Goal: Task Accomplishment & Management: Manage account settings

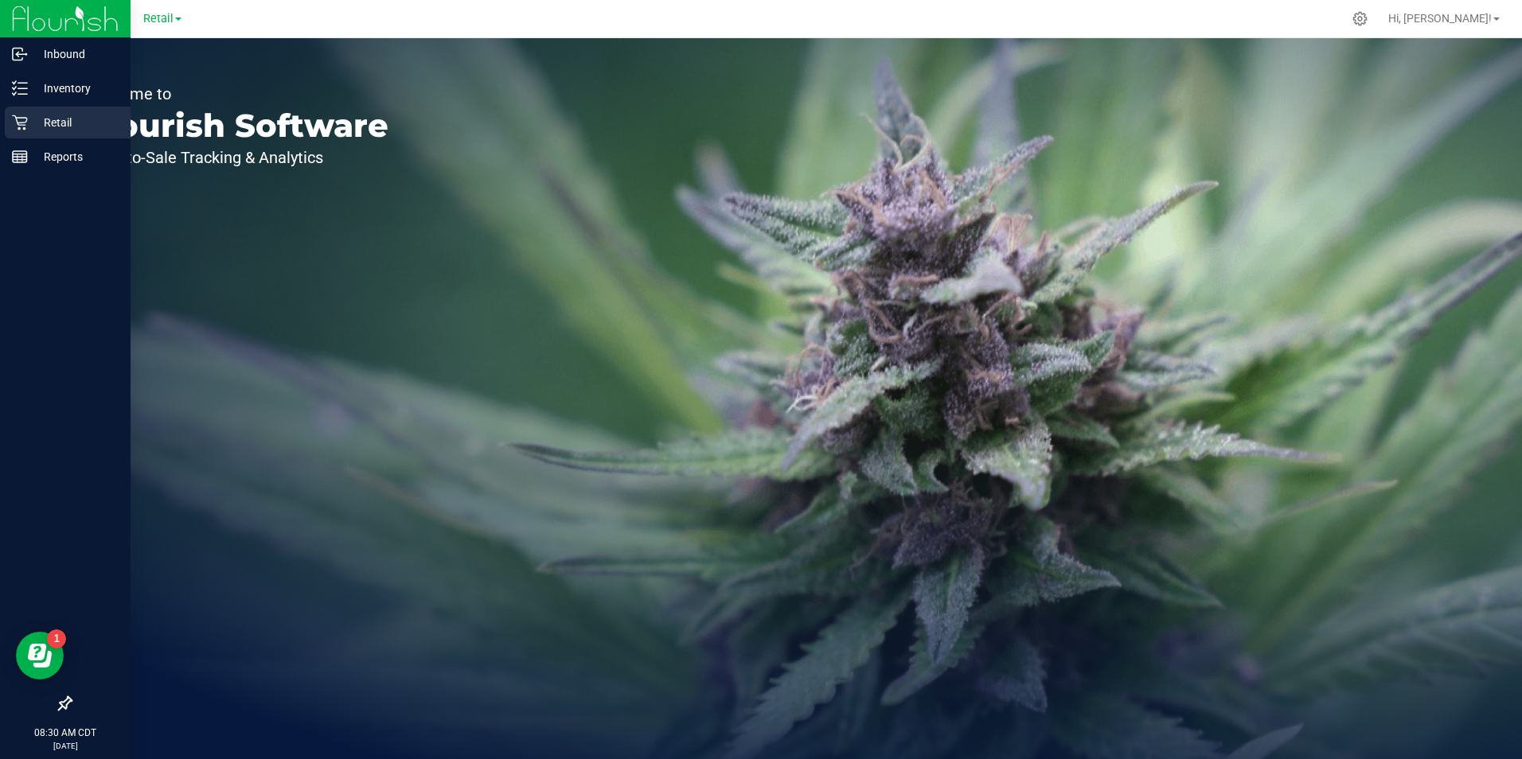
click at [30, 123] on p "Retail" at bounding box center [76, 122] width 96 height 19
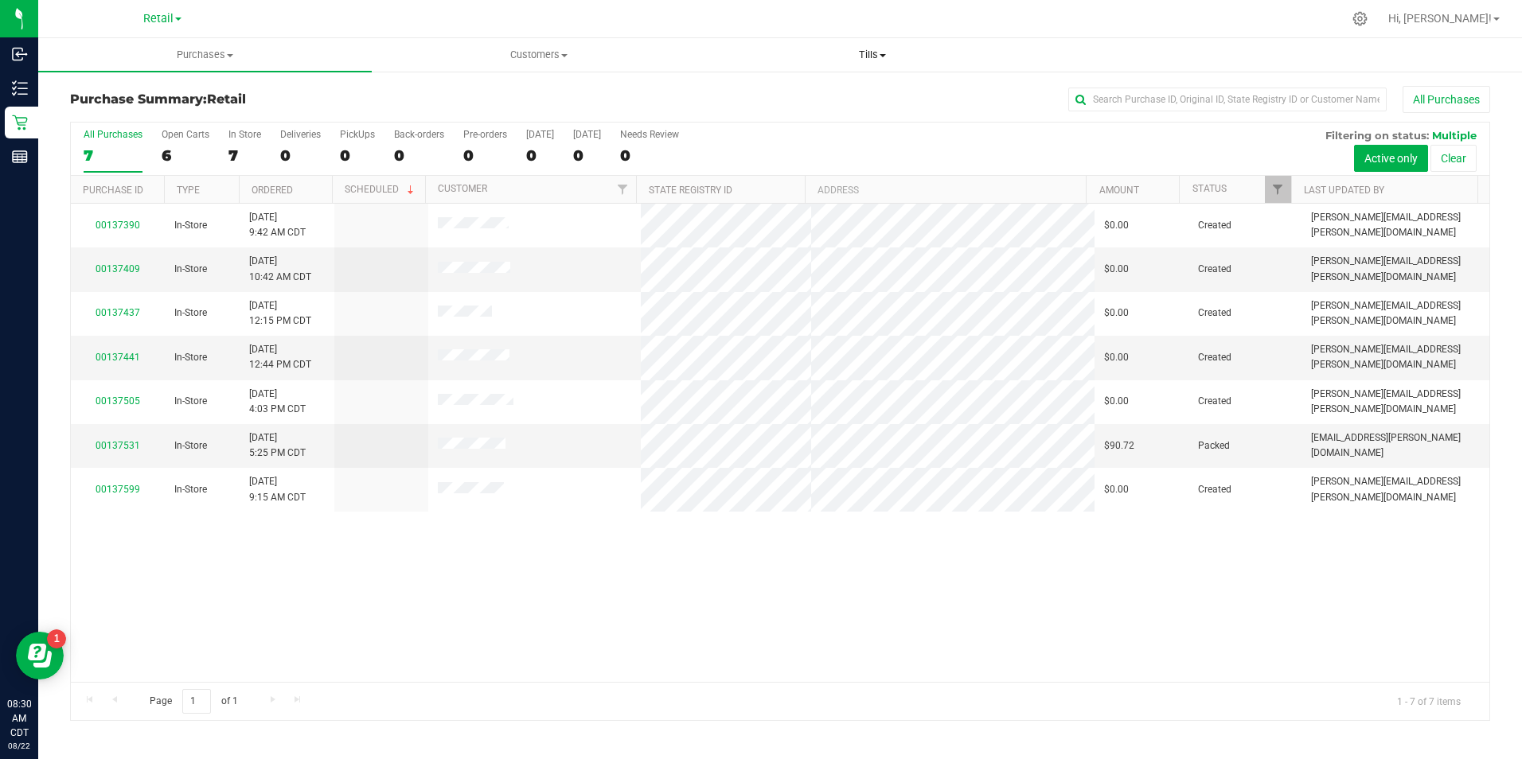
click at [863, 55] on span "Tills" at bounding box center [873, 55] width 332 height 14
click at [759, 101] on span "Manage tills" at bounding box center [759, 96] width 107 height 14
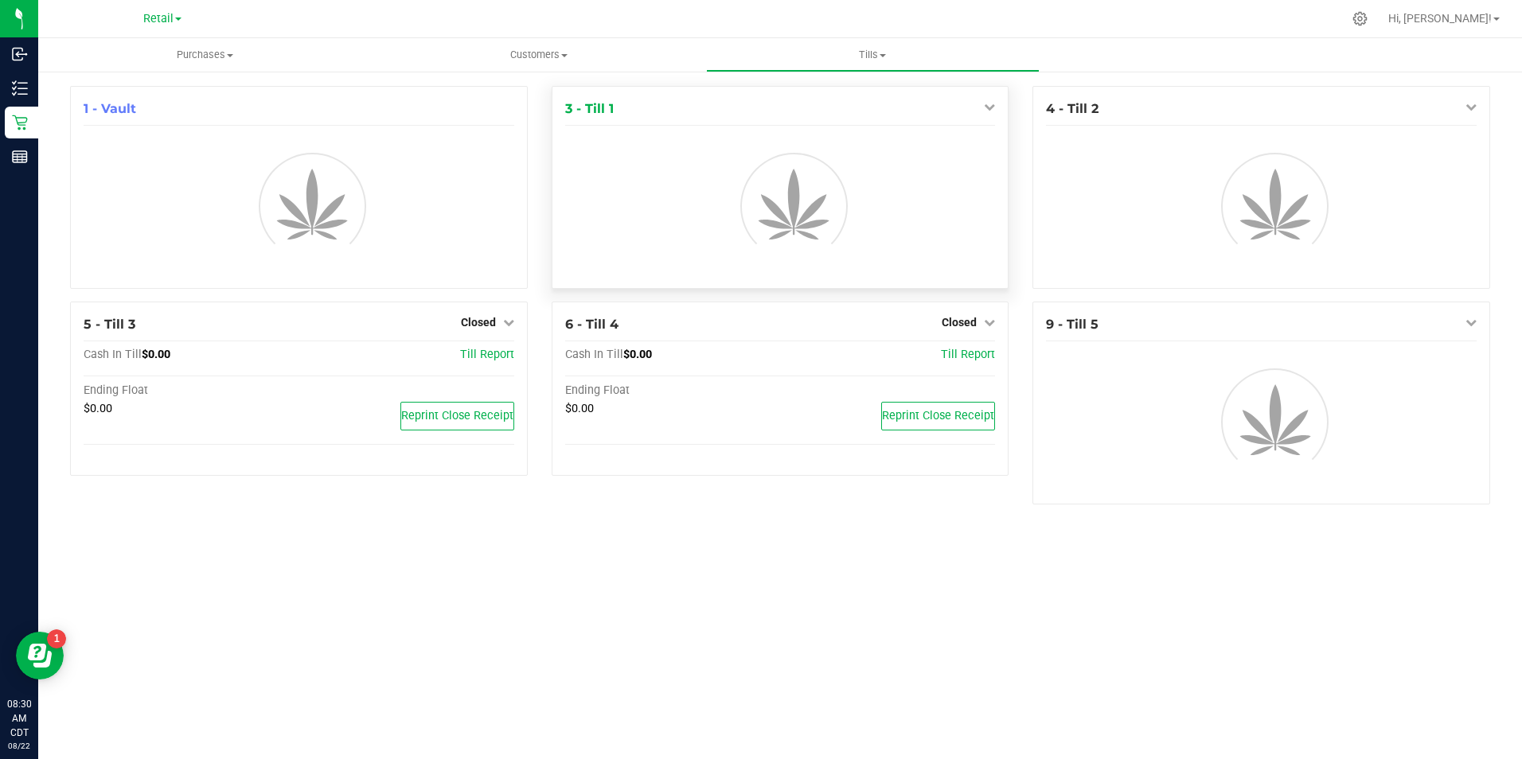
click at [989, 106] on icon at bounding box center [989, 106] width 11 height 11
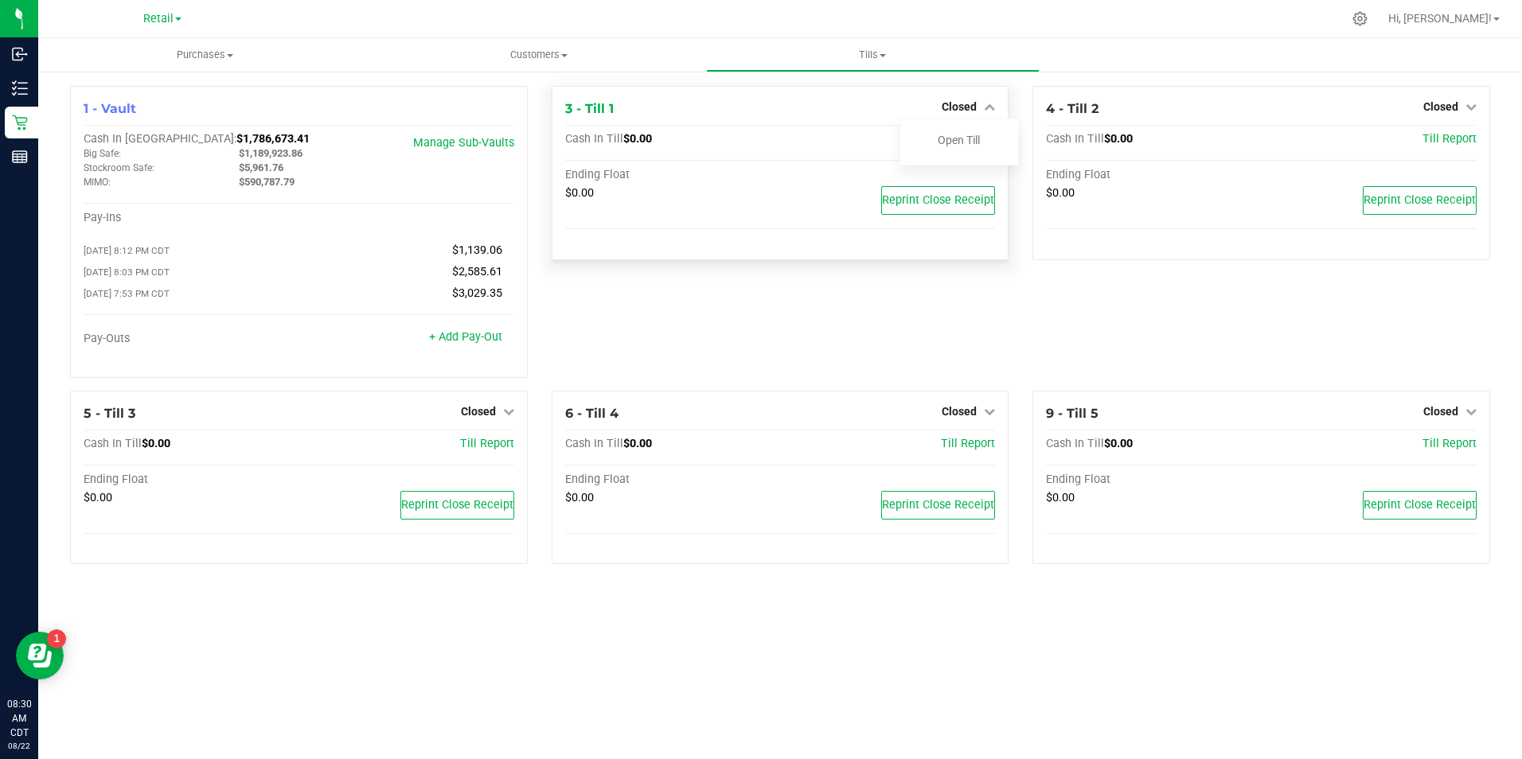
click at [970, 134] on link "Open Till" at bounding box center [959, 140] width 42 height 13
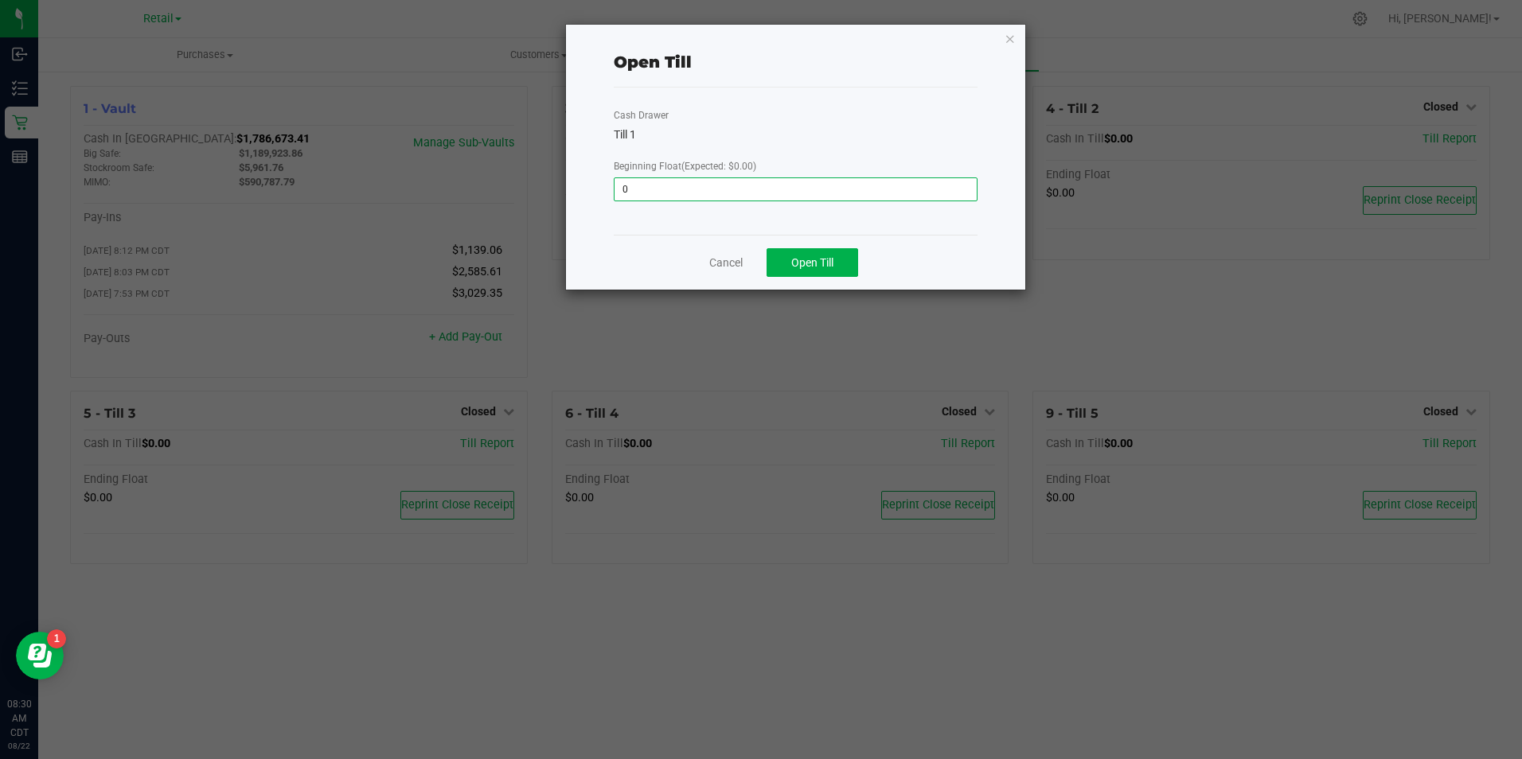
click at [797, 186] on input "0" at bounding box center [795, 189] width 361 height 22
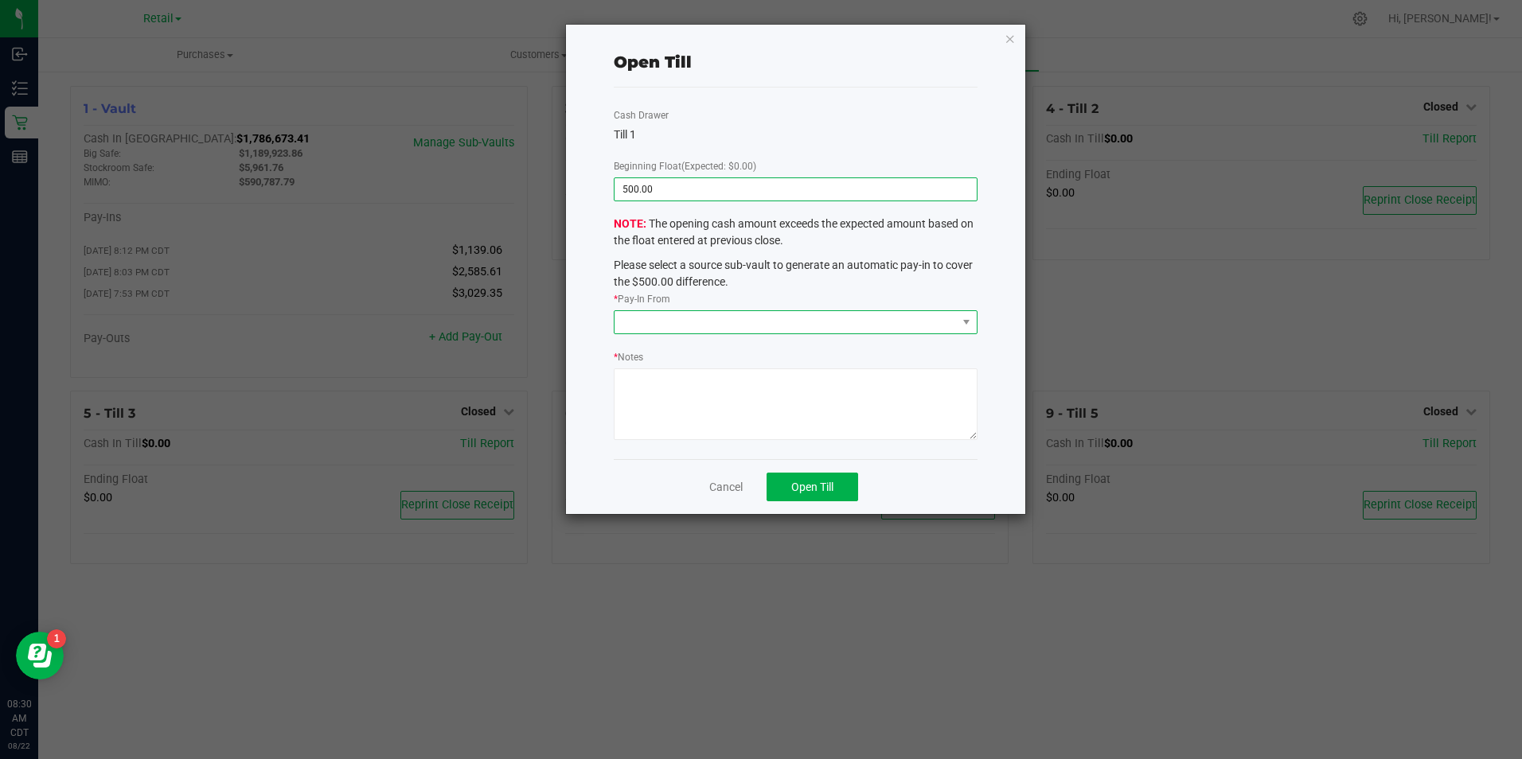
type input "$500.00"
click at [681, 327] on span at bounding box center [785, 322] width 341 height 22
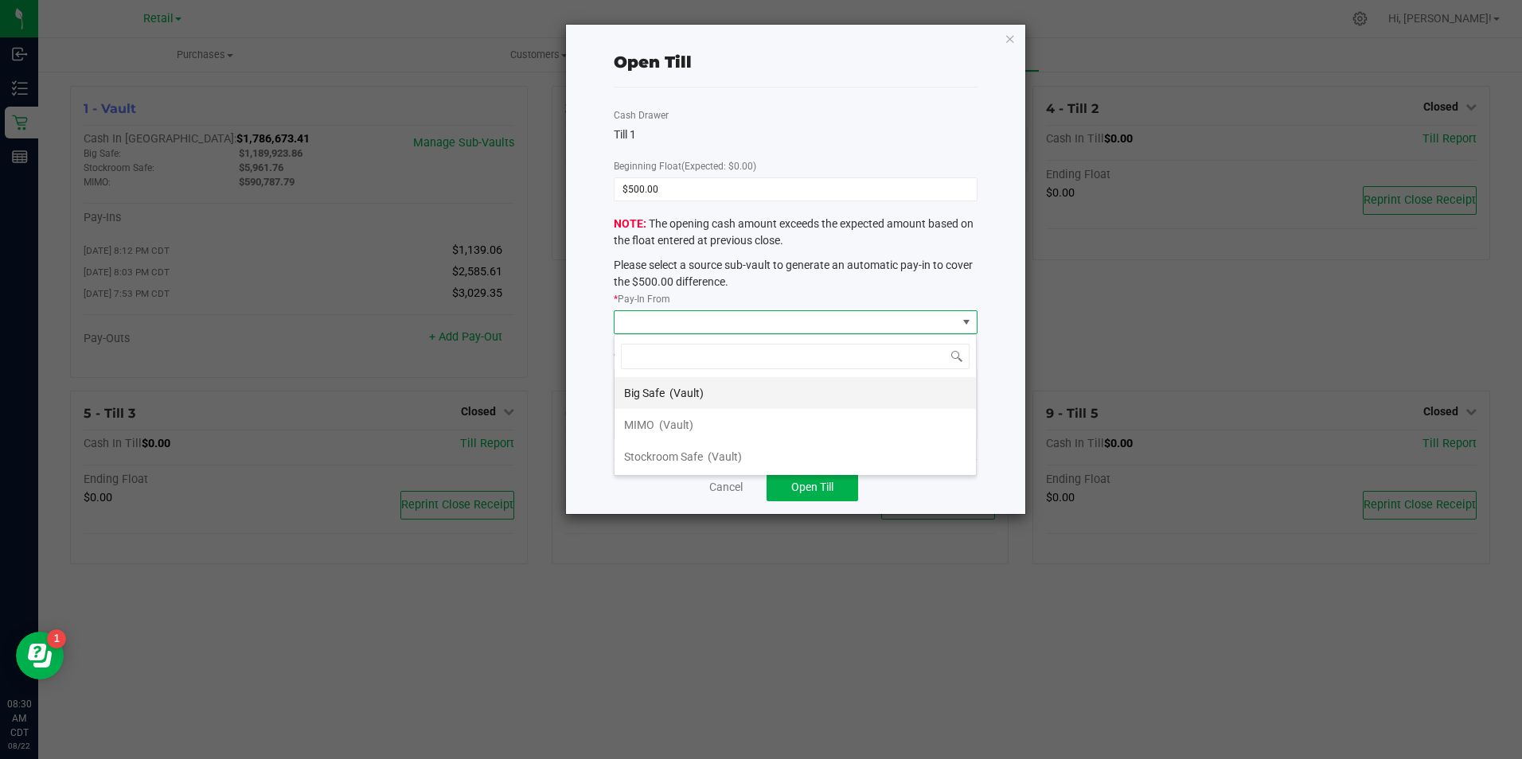
scroll to position [24, 363]
click at [665, 429] on span "(Vault)" at bounding box center [676, 425] width 34 height 13
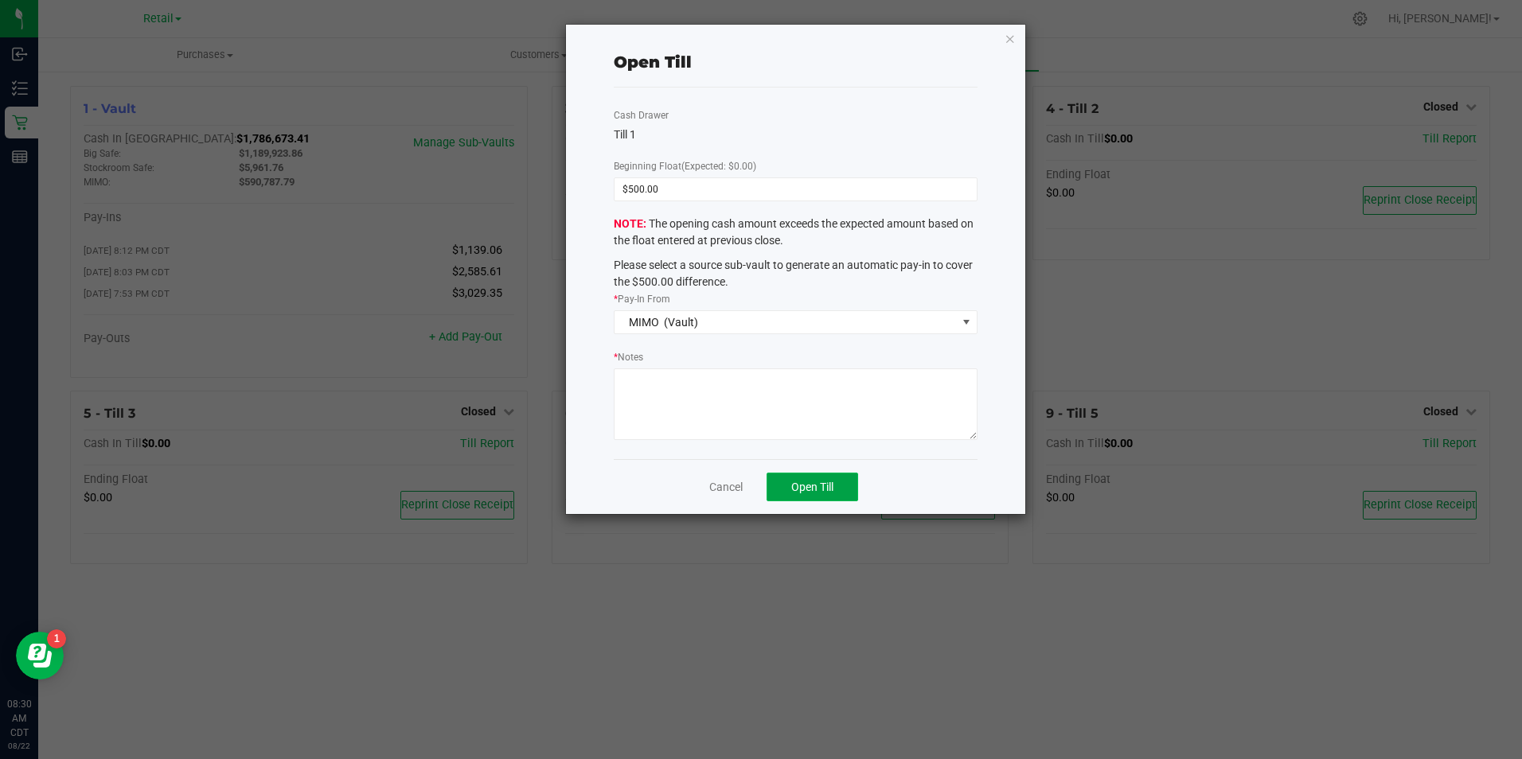
click at [830, 493] on span "Open Till" at bounding box center [812, 487] width 42 height 13
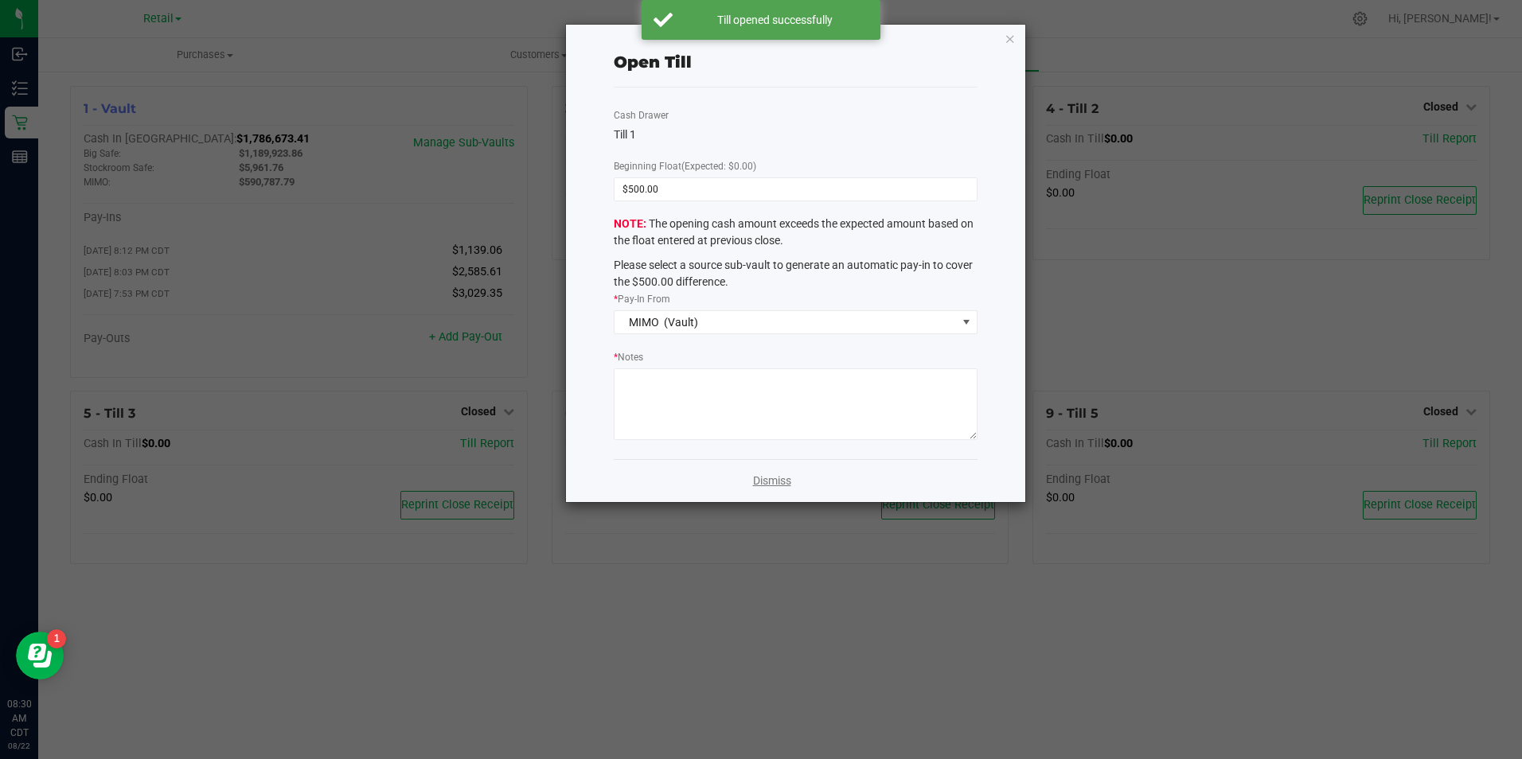
click at [759, 476] on link "Dismiss" at bounding box center [772, 481] width 38 height 17
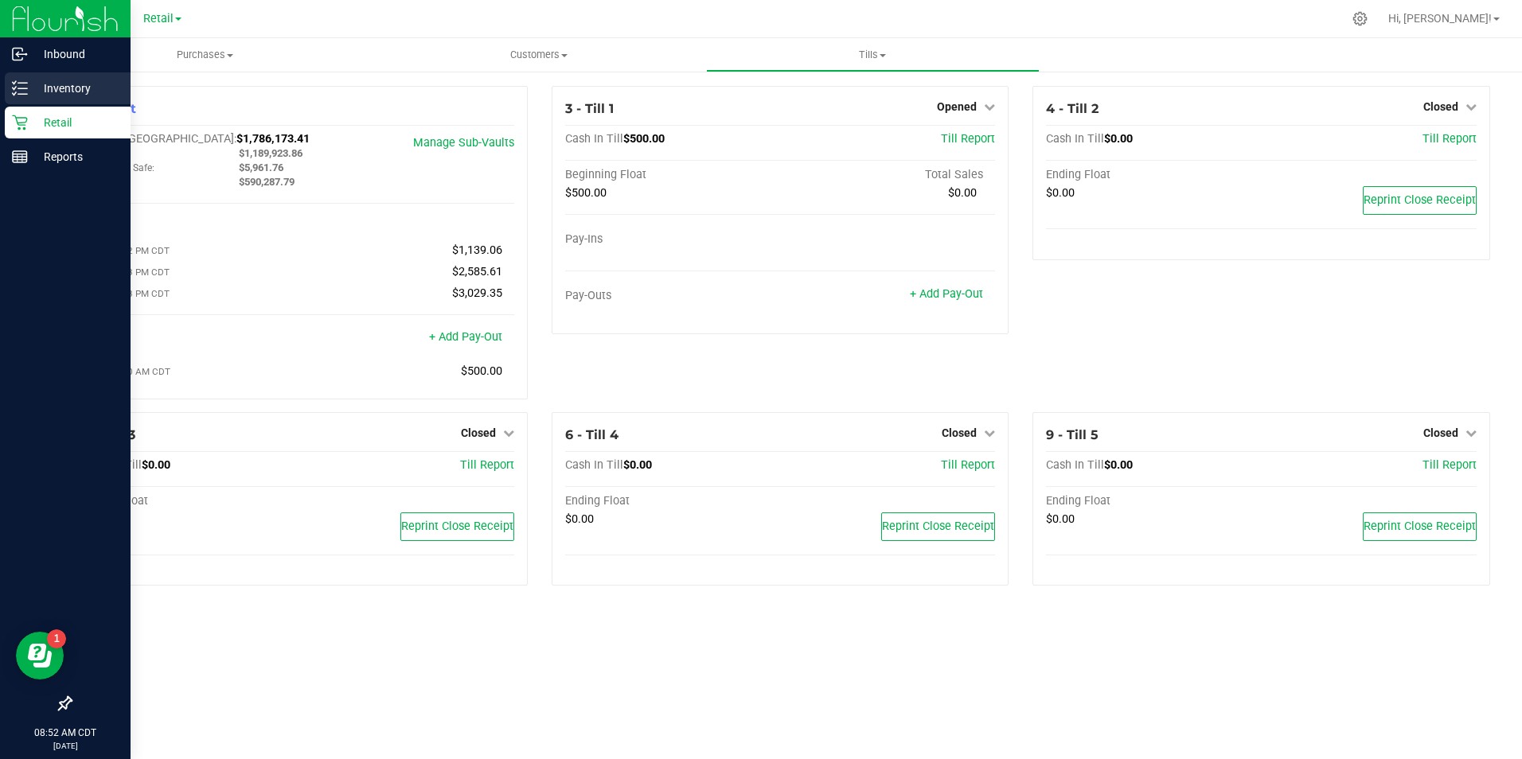
click at [53, 79] on p "Inventory" at bounding box center [76, 88] width 96 height 19
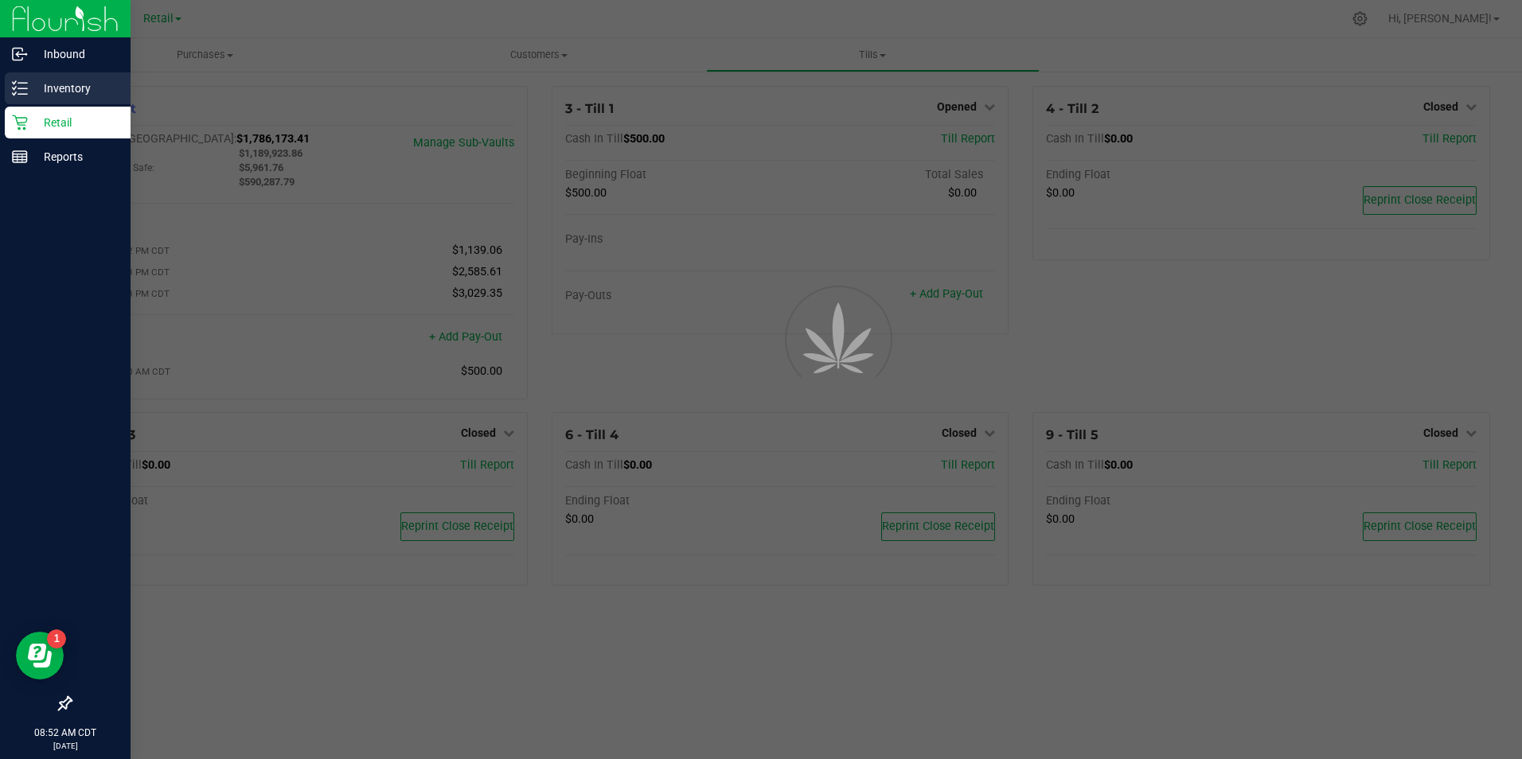
click at [53, 88] on p "Inventory" at bounding box center [76, 88] width 96 height 19
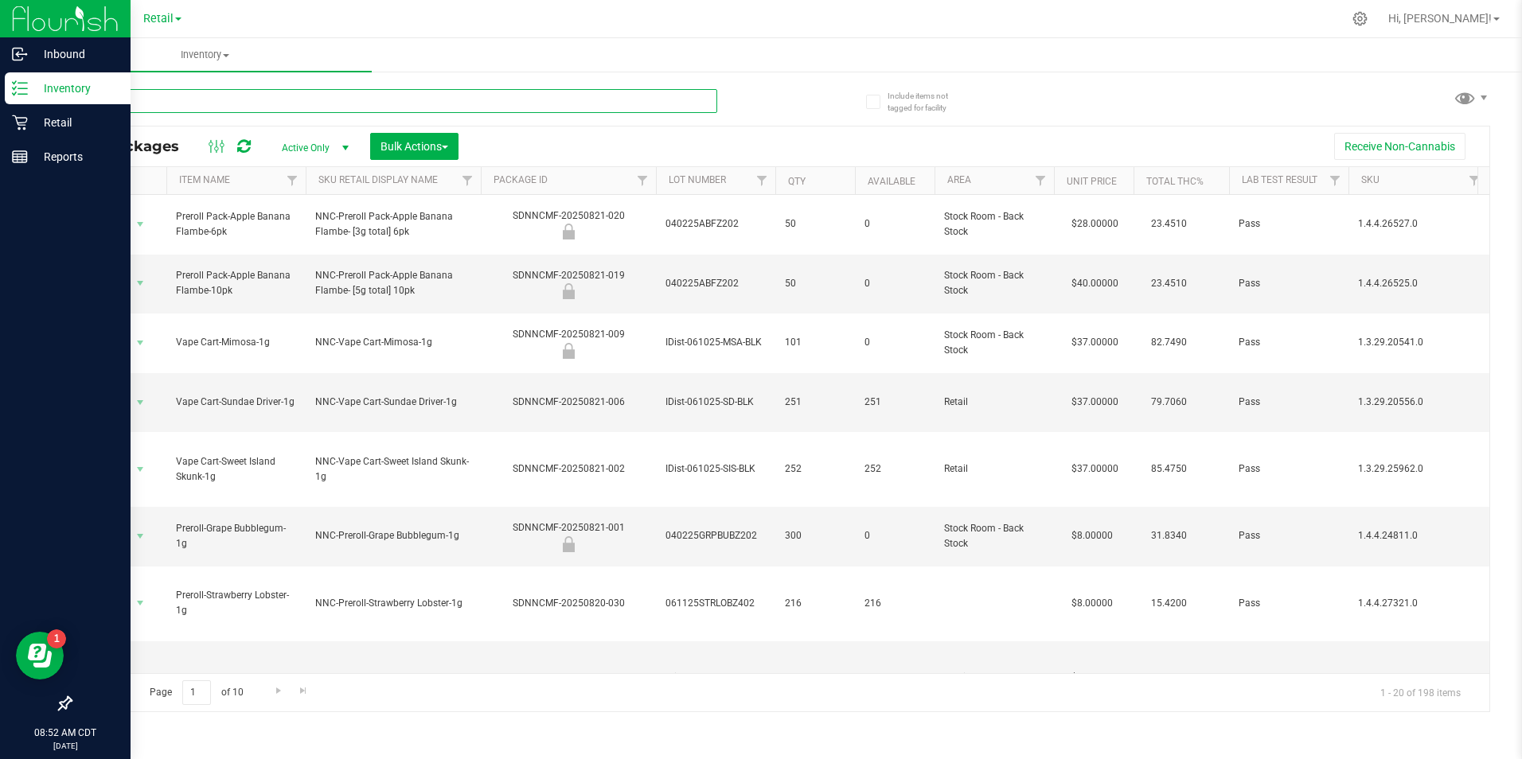
click at [258, 96] on input "text" at bounding box center [393, 101] width 647 height 24
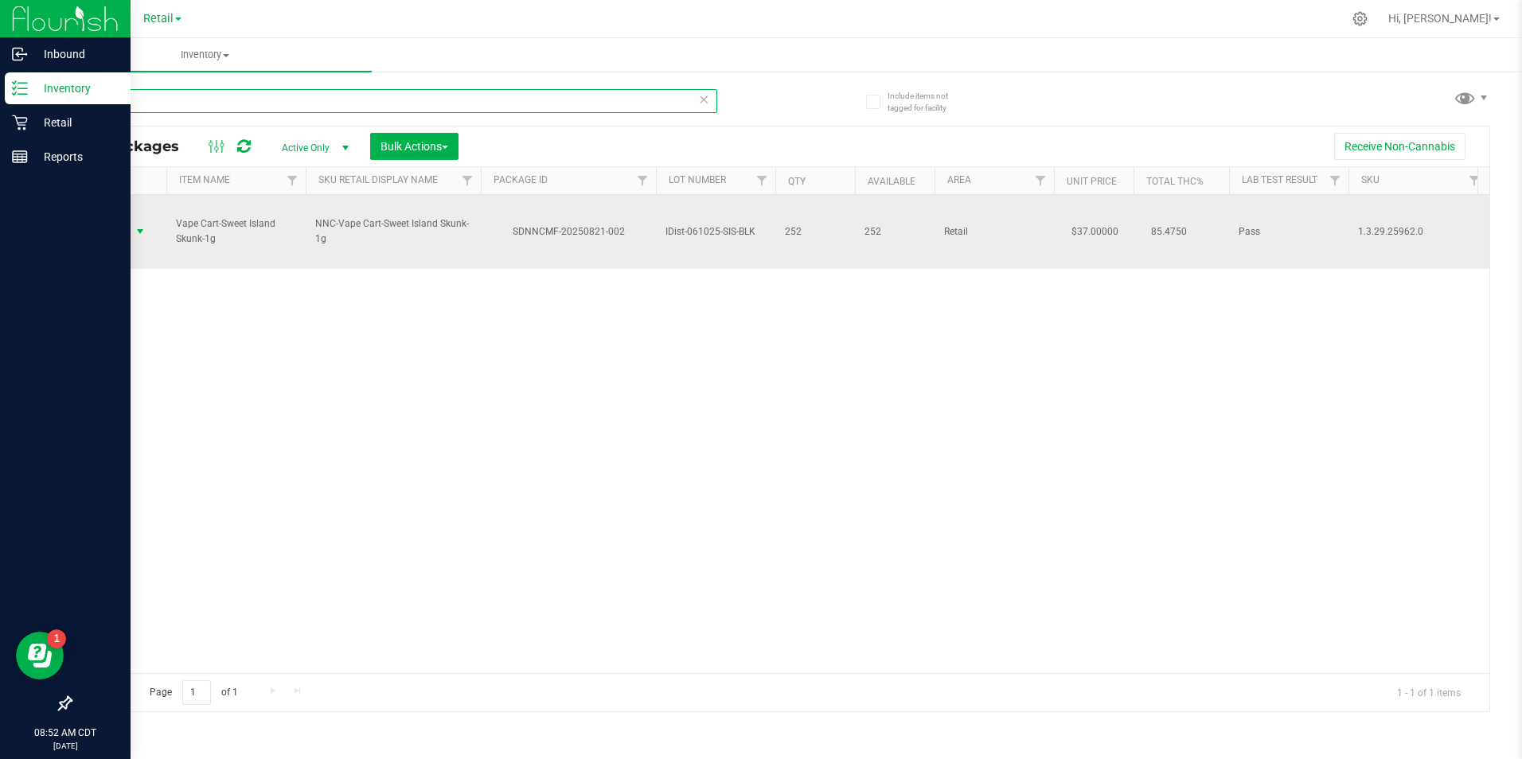
type input "sweet"
click at [144, 225] on span "select" at bounding box center [140, 231] width 13 height 13
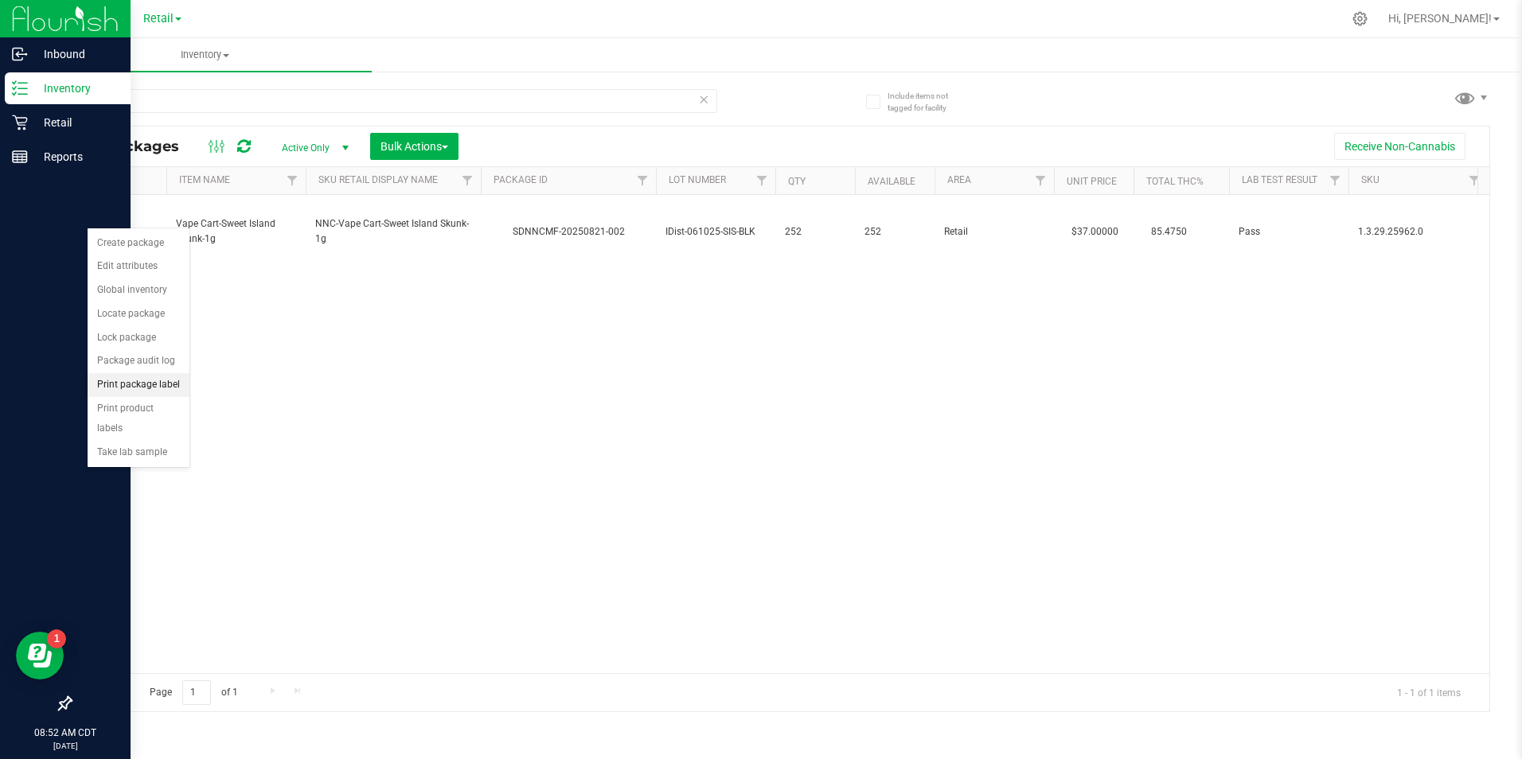
click at [143, 383] on li "Print package label" at bounding box center [139, 385] width 102 height 24
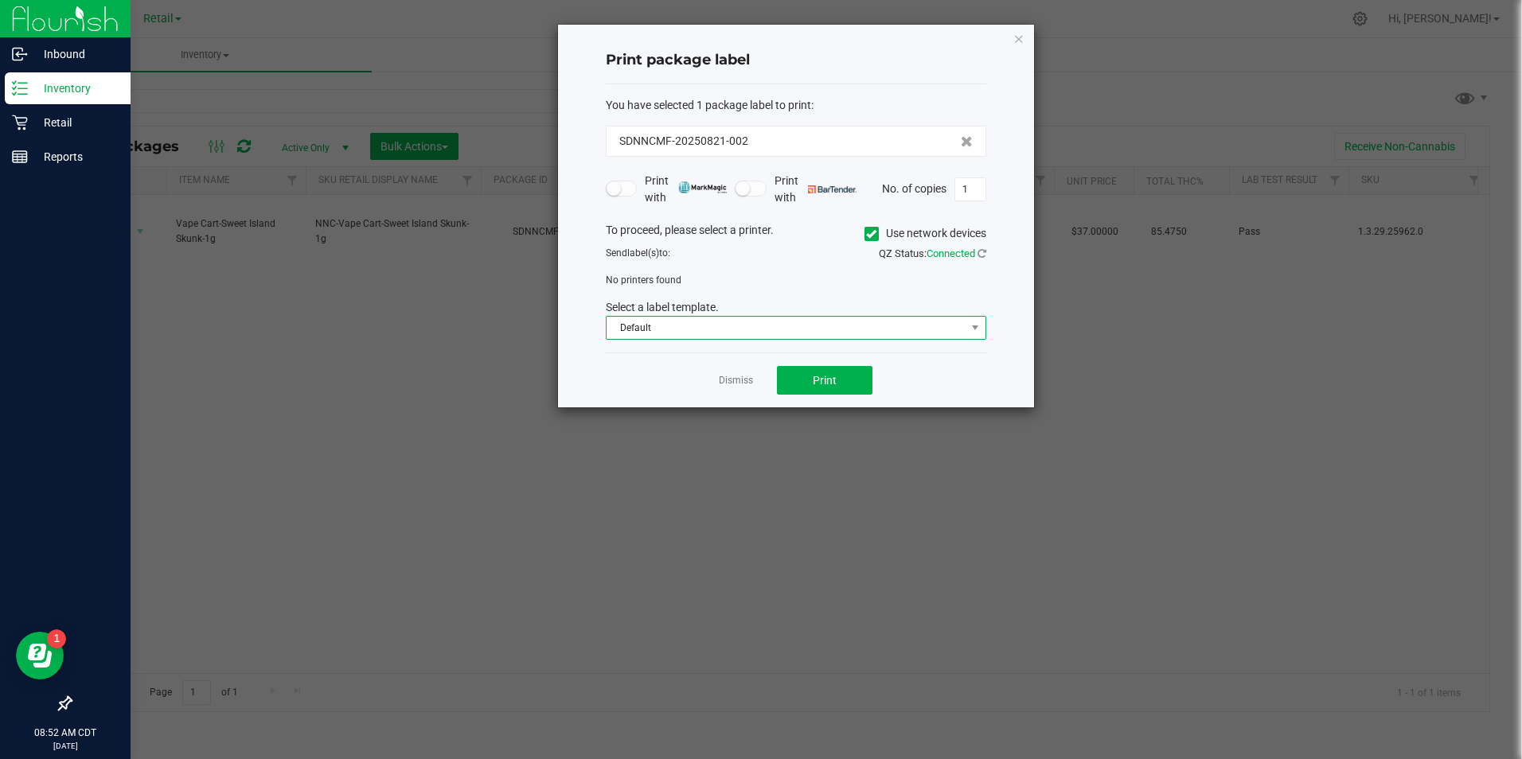
click at [851, 334] on span "Default" at bounding box center [786, 328] width 359 height 22
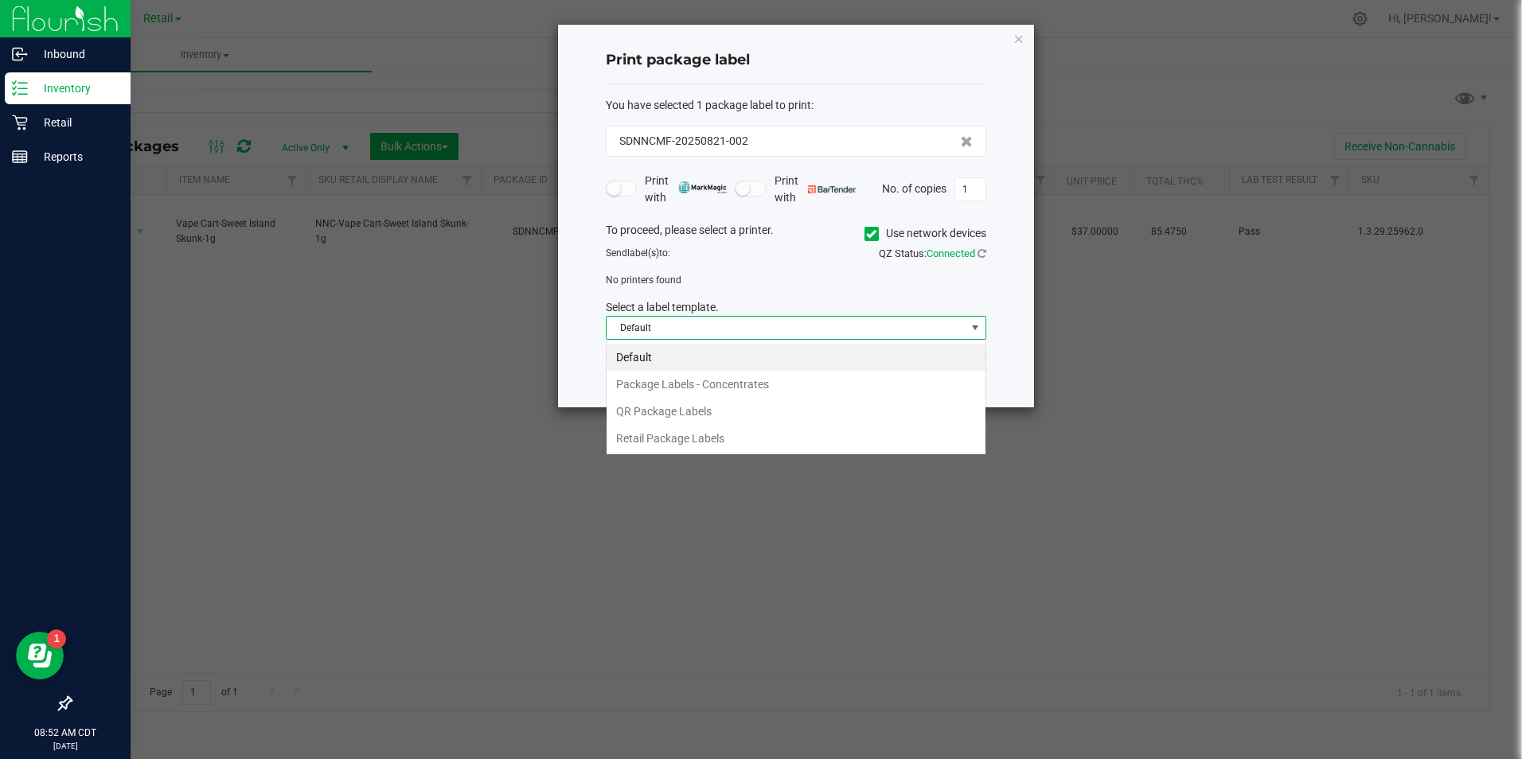
scroll to position [24, 380]
click at [681, 407] on li "QR Package Labels" at bounding box center [796, 411] width 379 height 27
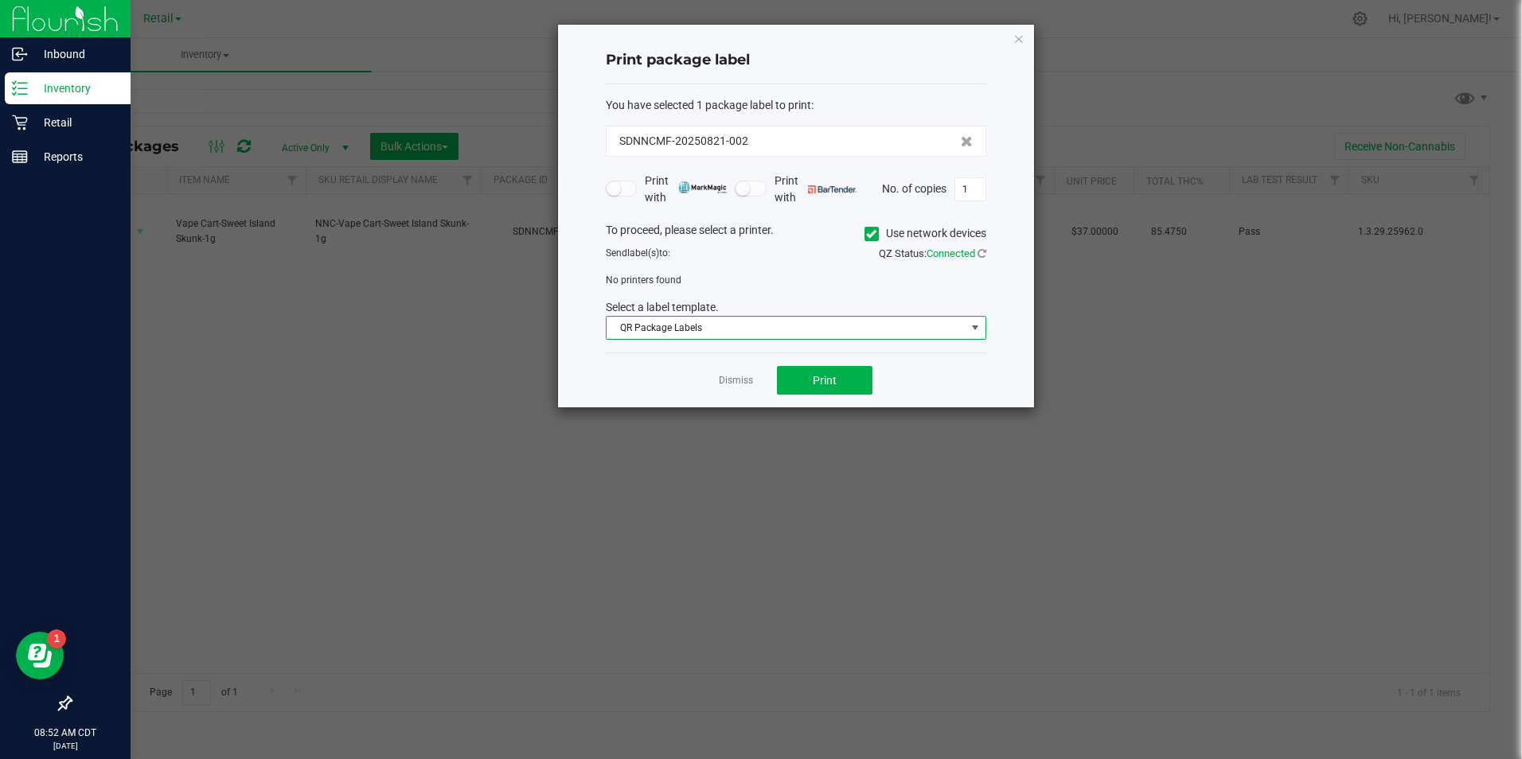
click at [866, 234] on icon at bounding box center [871, 234] width 10 height 0
click at [0, 0] on input "Use network devices" at bounding box center [0, 0] width 0 height 0
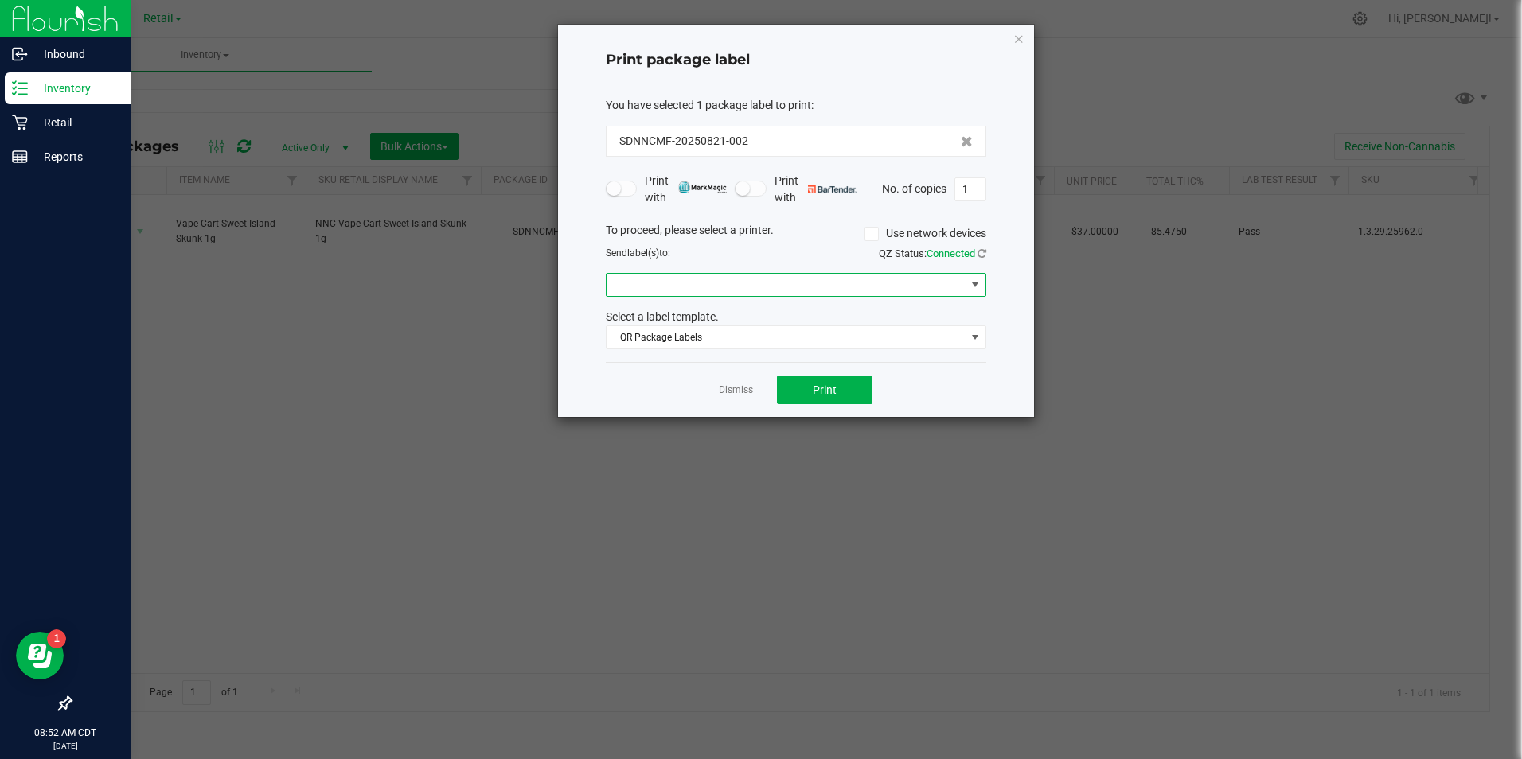
click at [696, 292] on span at bounding box center [786, 285] width 359 height 22
click at [665, 385] on ZPL "ZDesigner ZD410-203dpi ZPL" at bounding box center [796, 395] width 379 height 27
click at [836, 380] on button "Print" at bounding box center [825, 390] width 96 height 29
click at [728, 392] on link "Dismiss" at bounding box center [736, 391] width 34 height 14
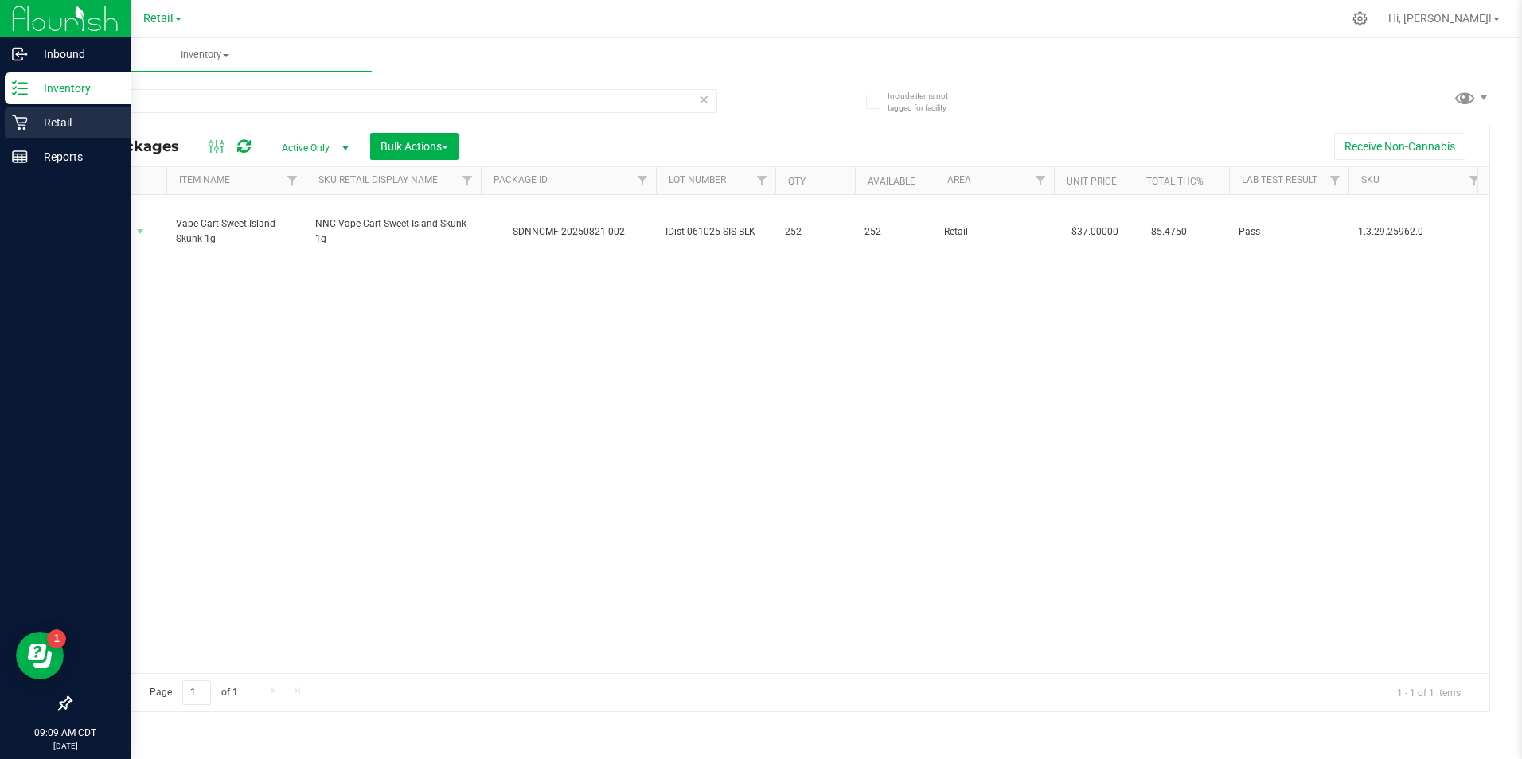
click at [57, 118] on p "Retail" at bounding box center [76, 122] width 96 height 19
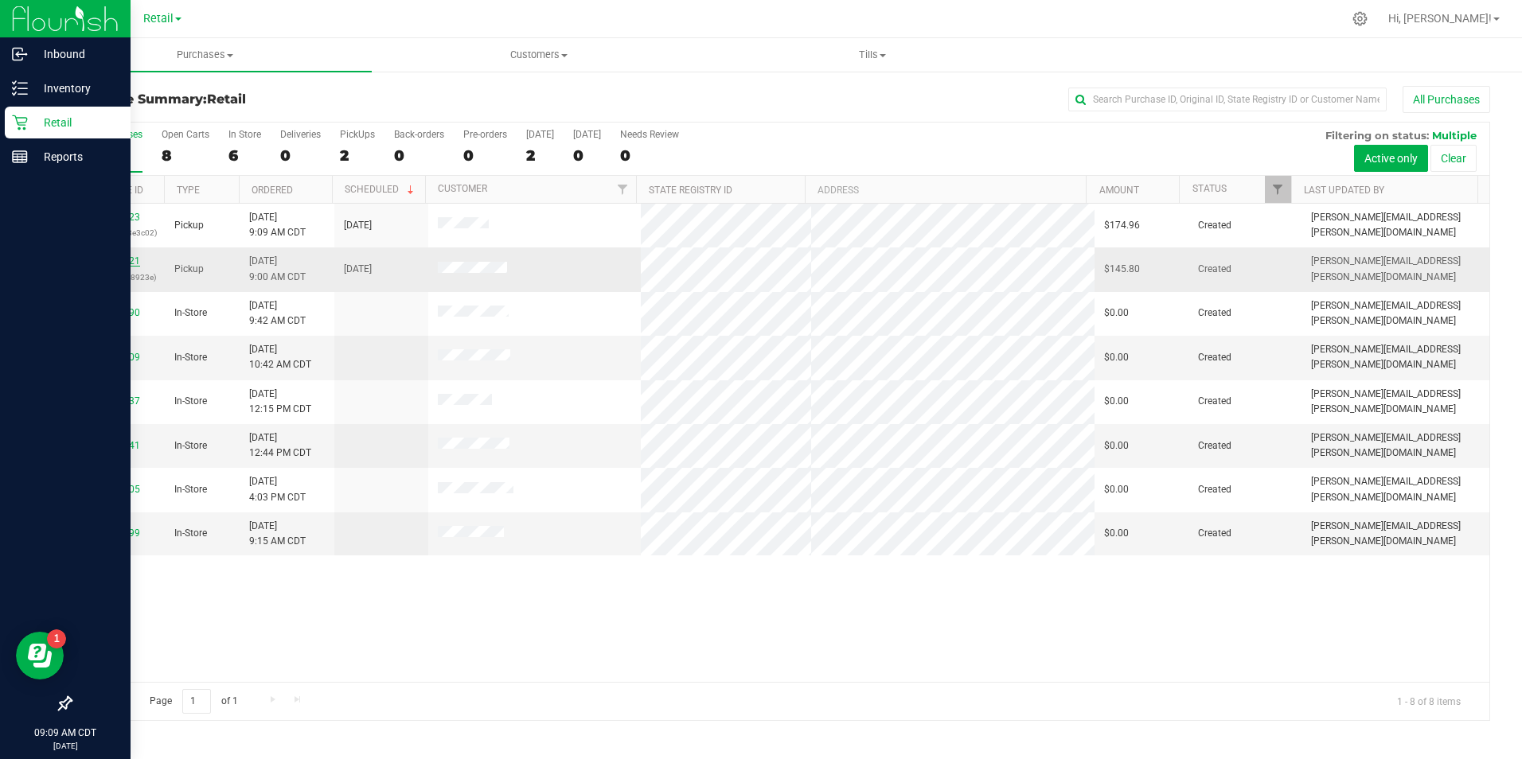
click at [123, 262] on link "00138021" at bounding box center [118, 261] width 45 height 11
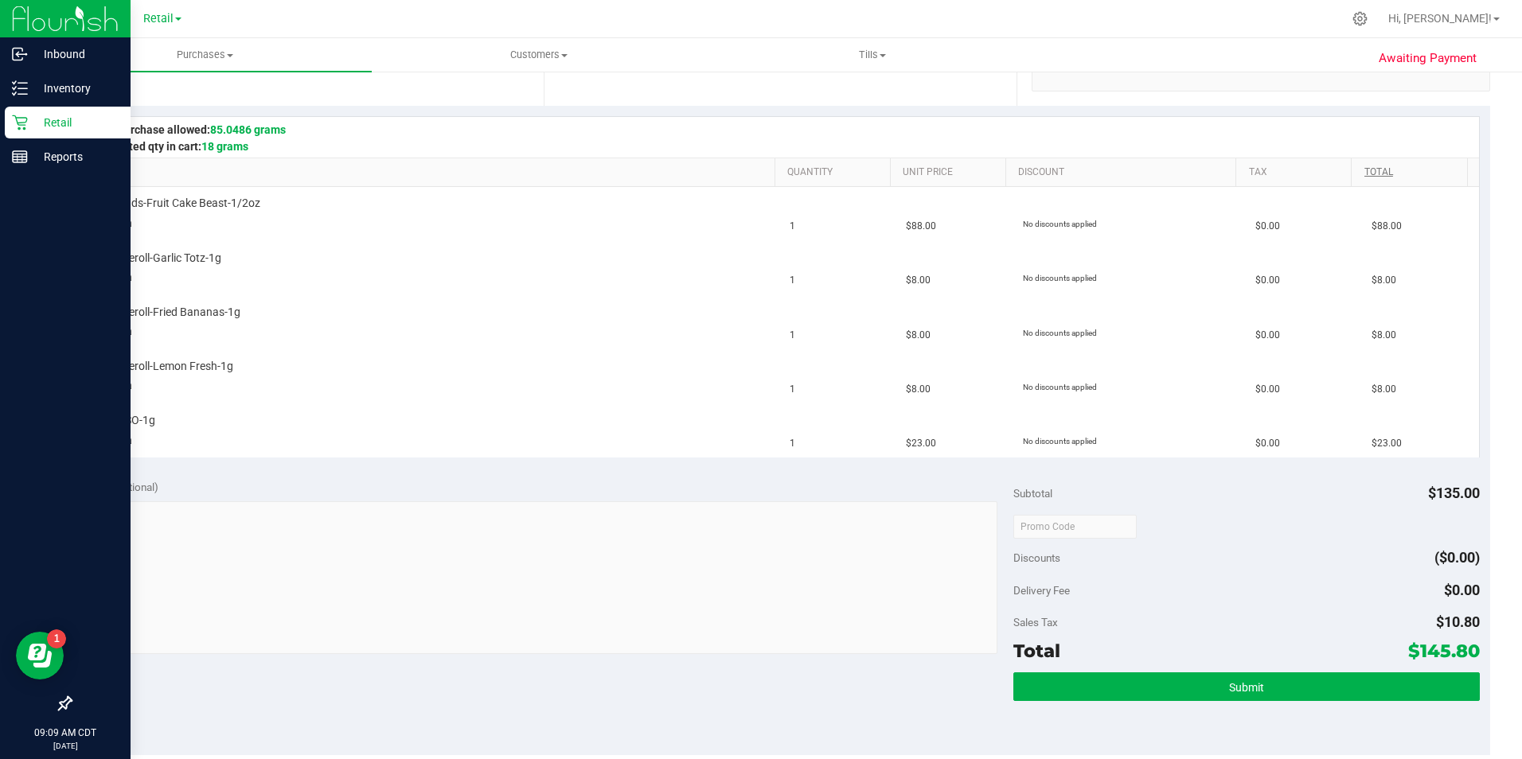
scroll to position [318, 0]
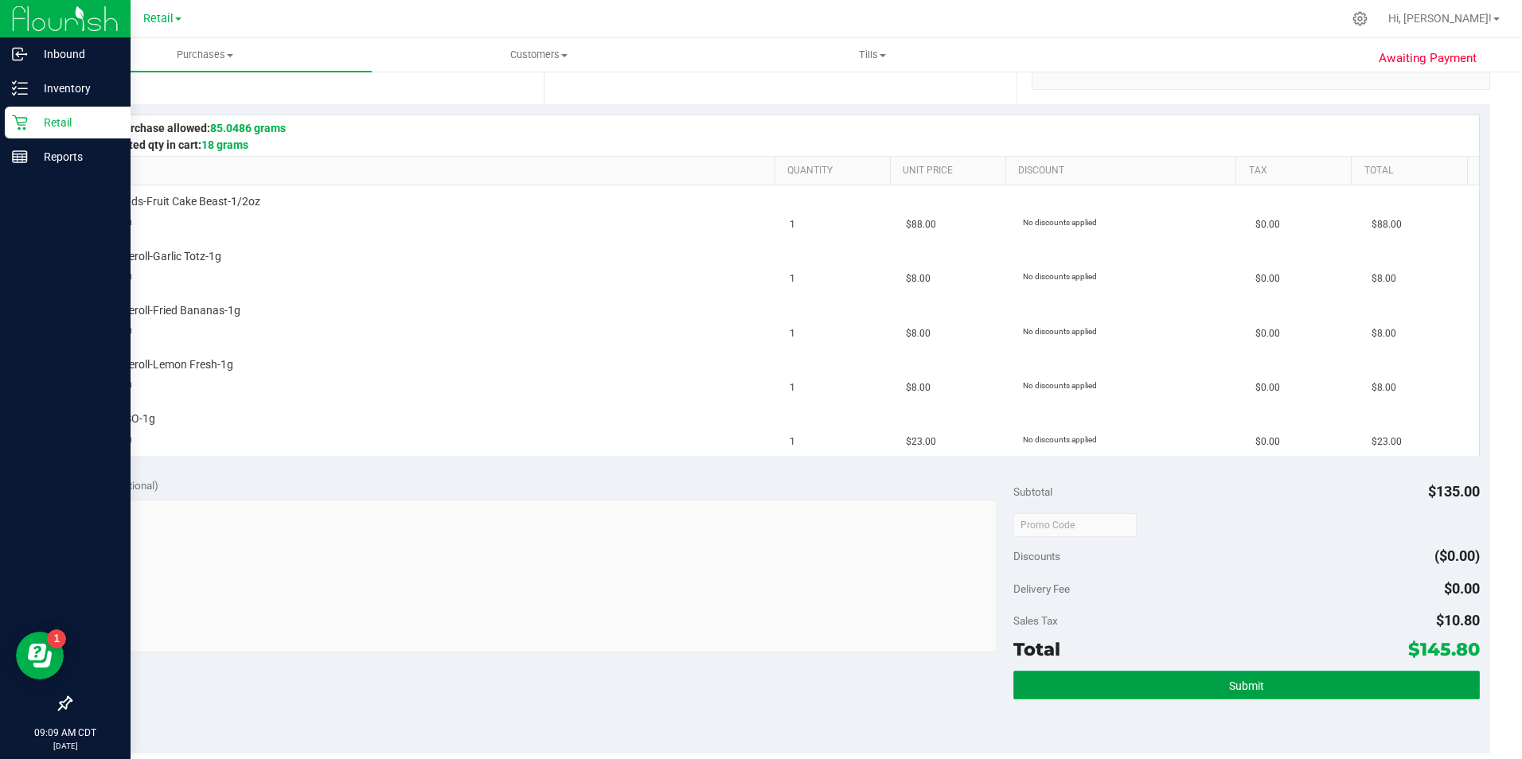
click at [1234, 689] on span "Submit" at bounding box center [1246, 686] width 35 height 13
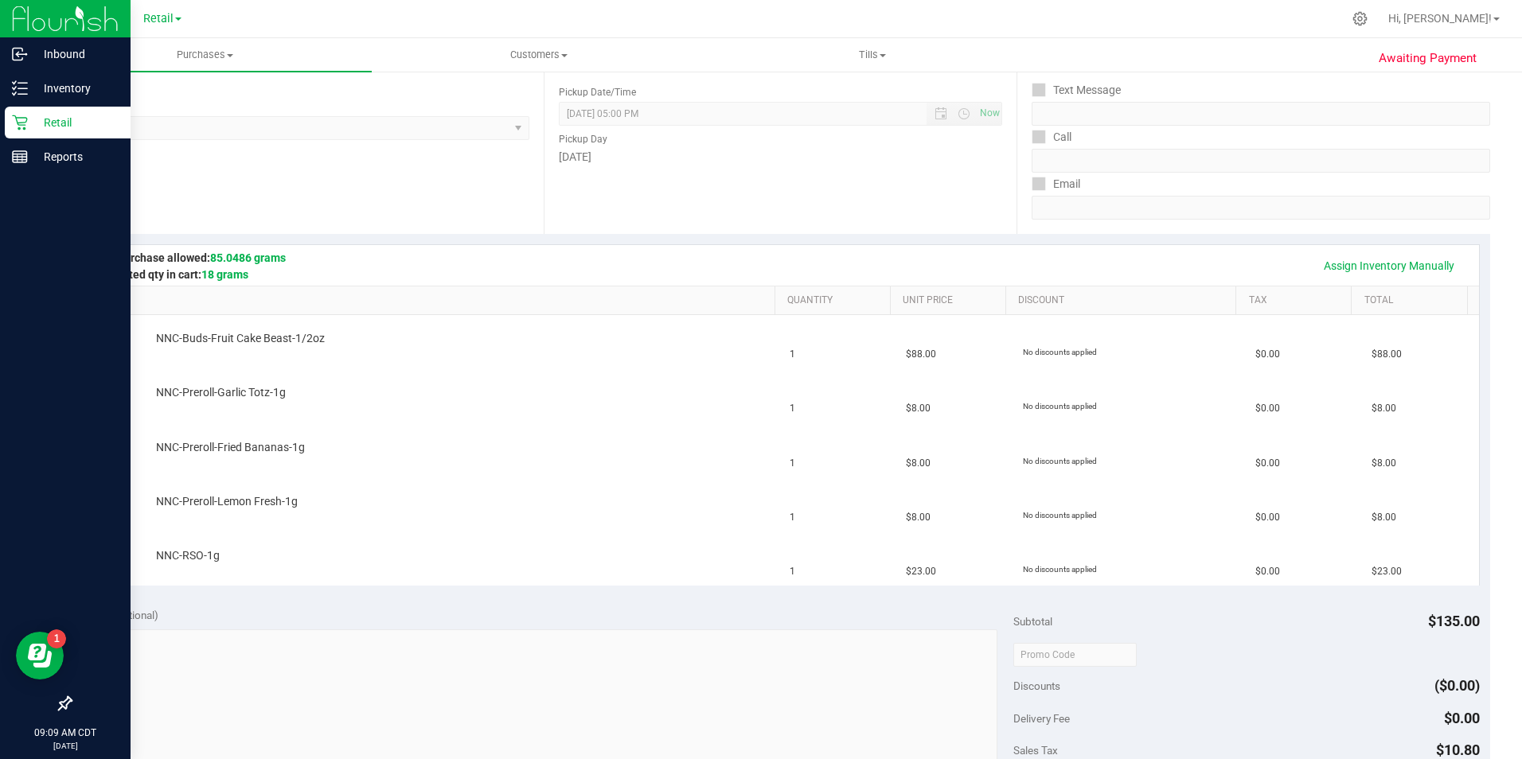
scroll to position [159, 0]
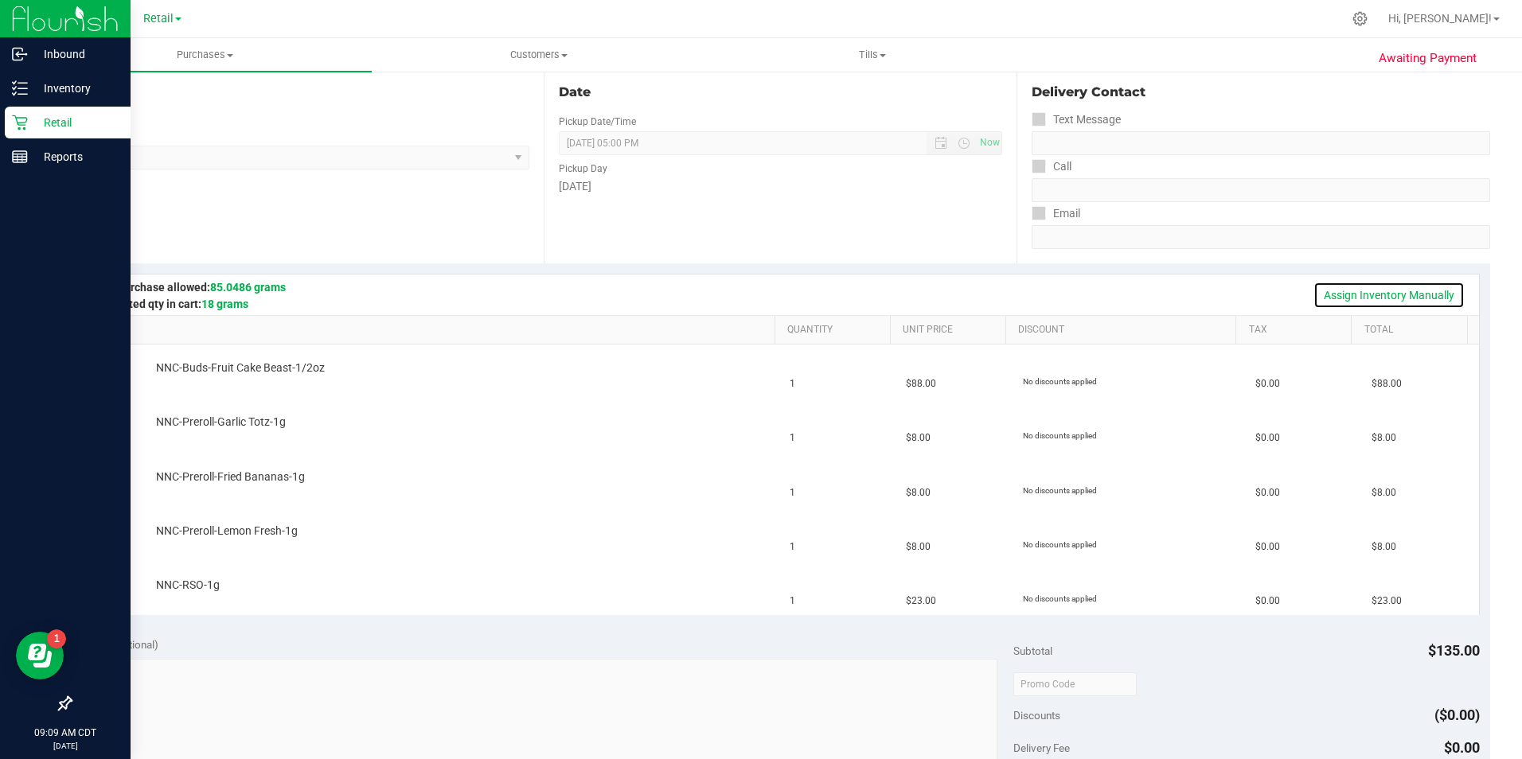
click at [1408, 291] on link "Assign Inventory Manually" at bounding box center [1388, 295] width 151 height 27
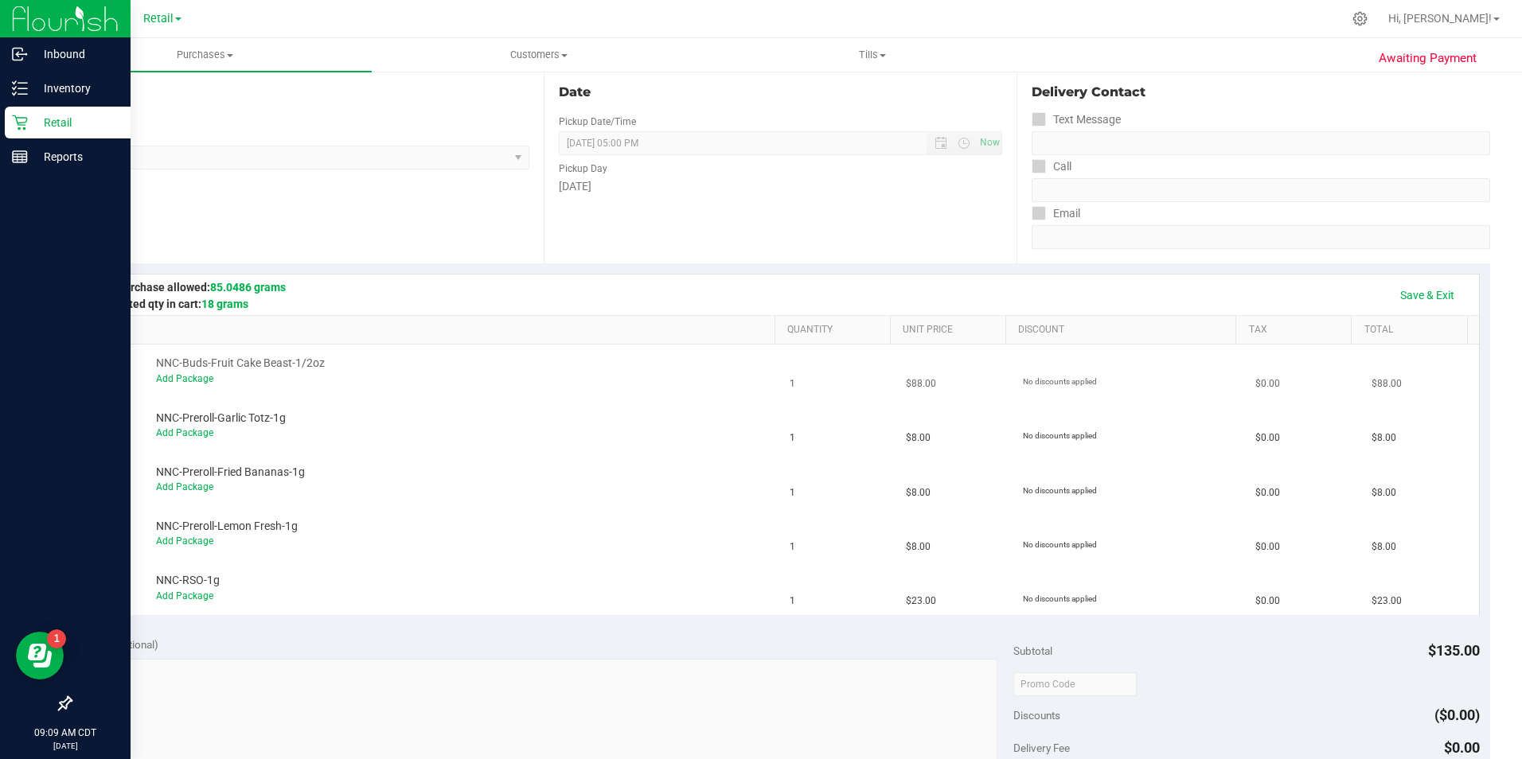
click at [177, 372] on div "Add Package" at bounding box center [461, 379] width 611 height 15
click at [178, 376] on link "Add Package" at bounding box center [184, 378] width 57 height 11
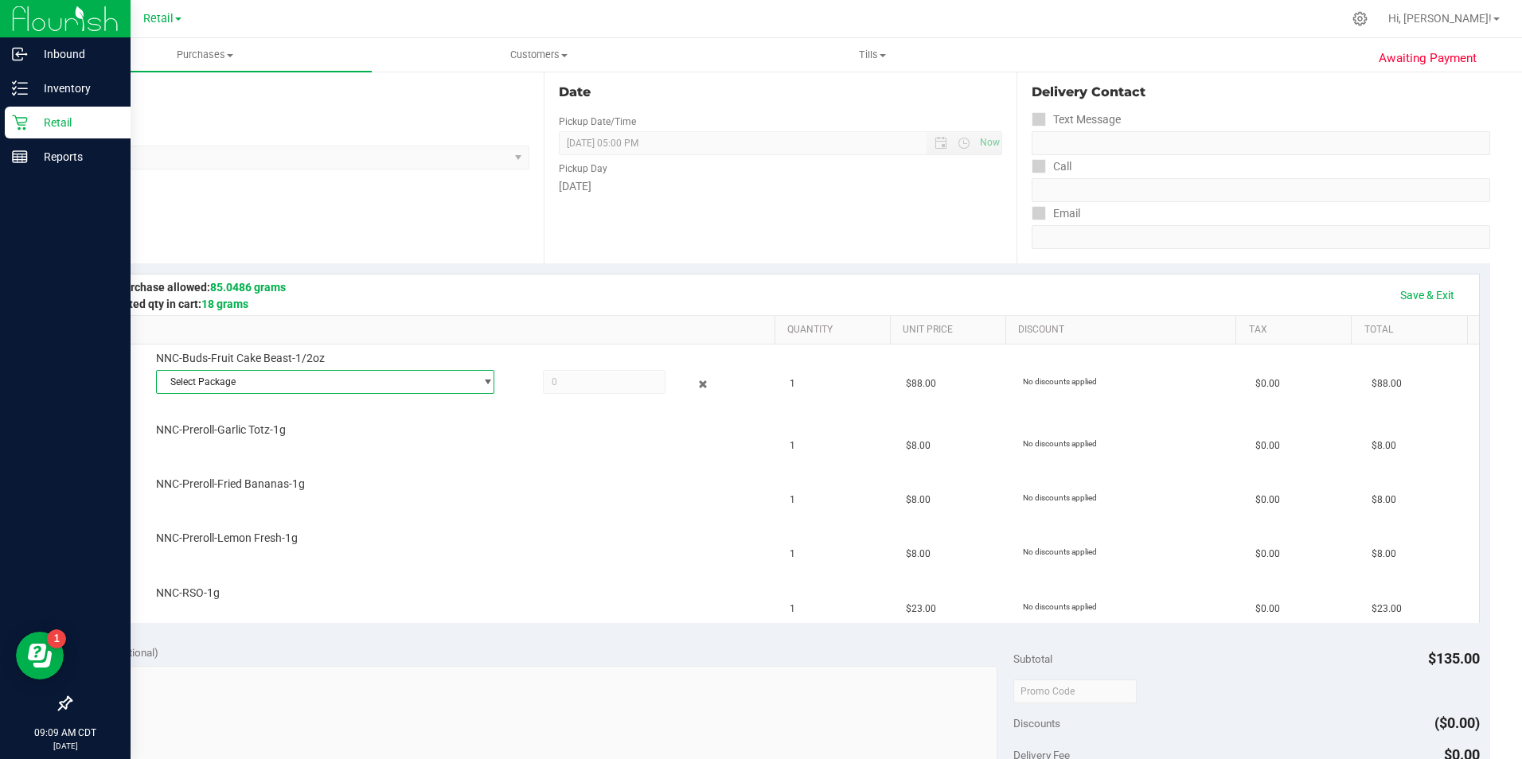
drag, startPoint x: 257, startPoint y: 384, endPoint x: 241, endPoint y: 414, distance: 34.2
click at [257, 385] on span "Select Package" at bounding box center [316, 382] width 318 height 22
drag, startPoint x: 230, startPoint y: 443, endPoint x: 439, endPoint y: 389, distance: 216.0
click at [242, 438] on li "SDNNCMF-20250820-022 ( 062525FCBZ602 )" at bounding box center [320, 448] width 331 height 22
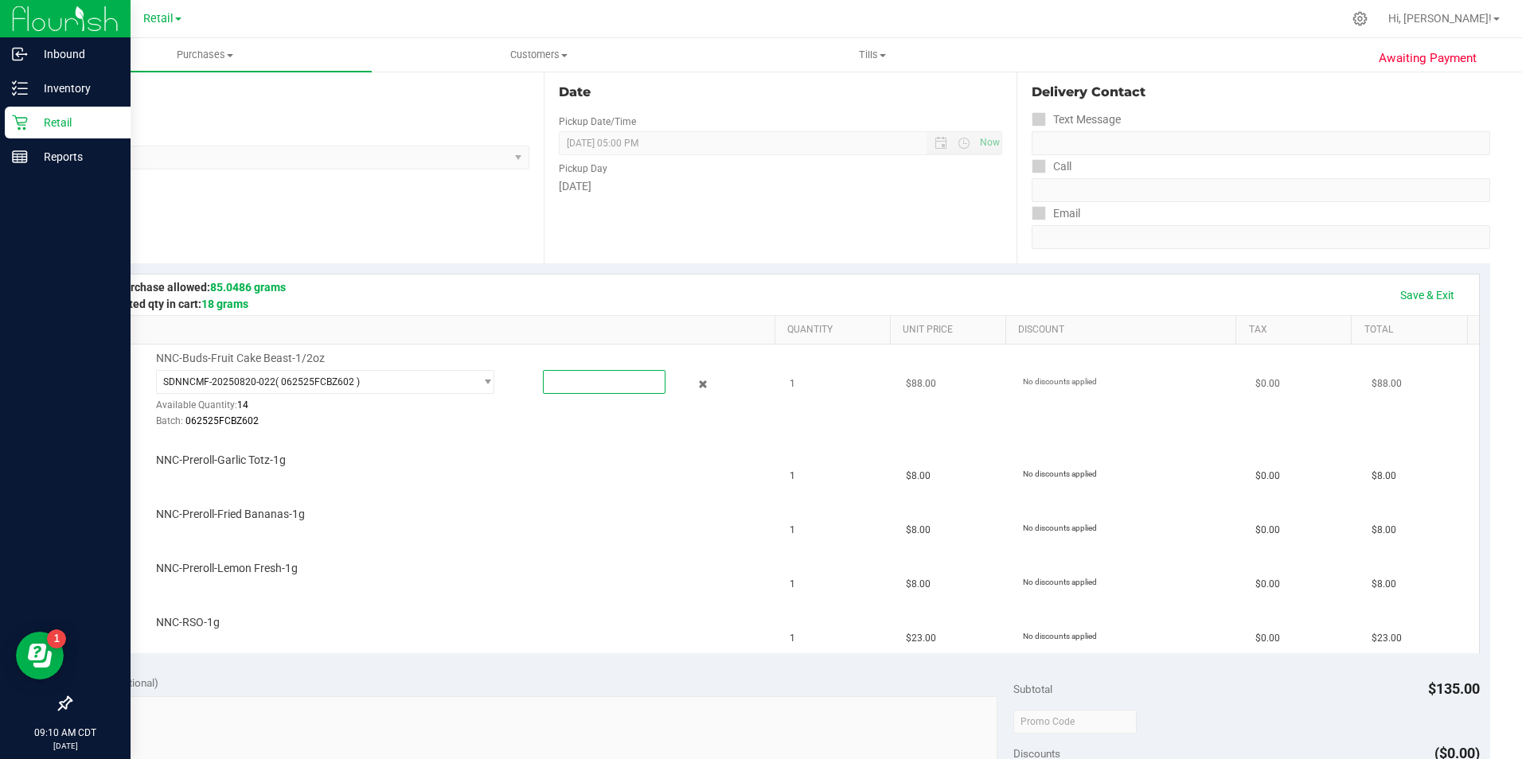
click at [583, 382] on span at bounding box center [604, 382] width 123 height 24
type input "1"
type input "1.0000"
click at [569, 466] on div "NNC-Preroll-Garlic Totz-1g" at bounding box center [457, 461] width 619 height 16
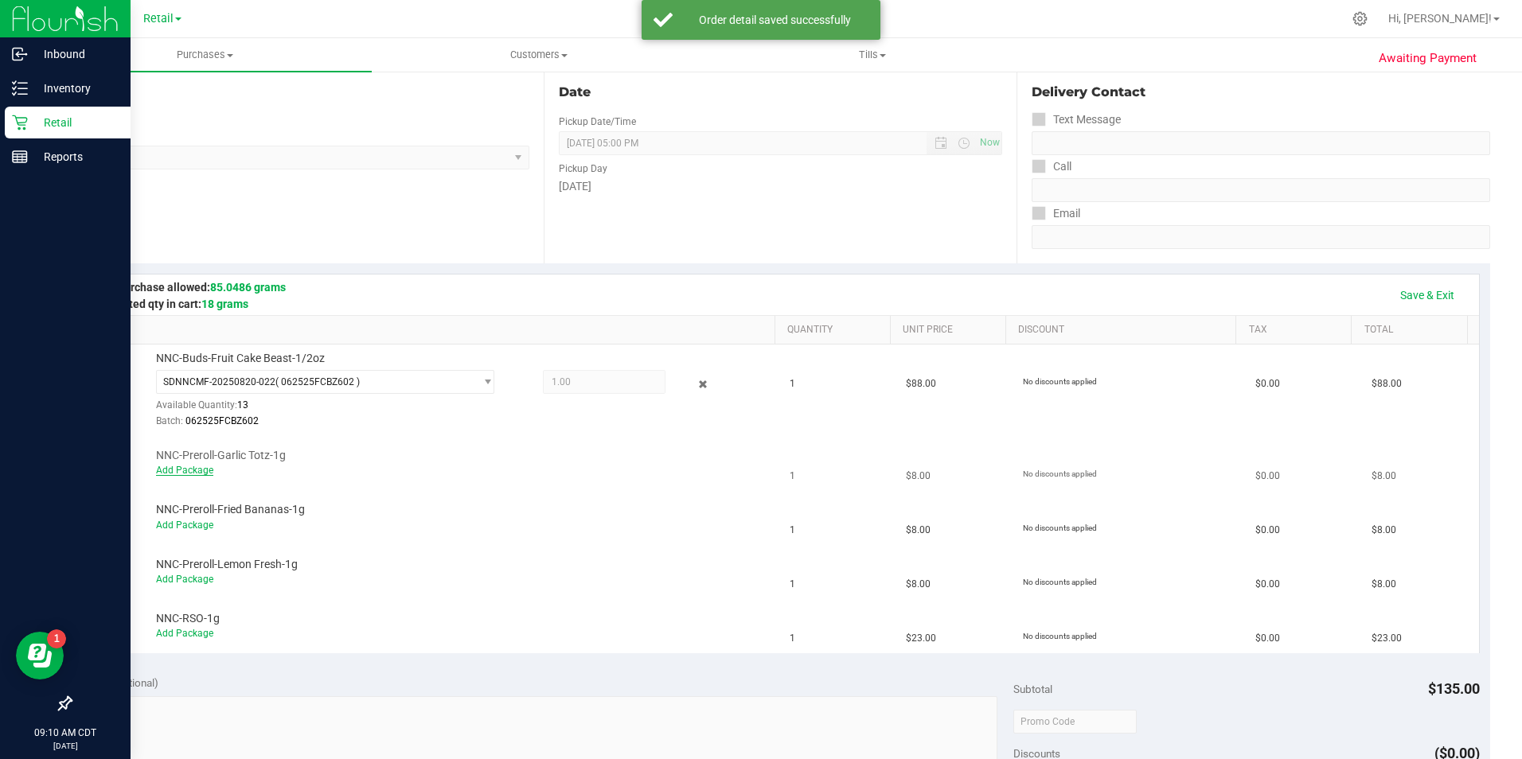
click at [181, 470] on link "Add Package" at bounding box center [184, 470] width 57 height 11
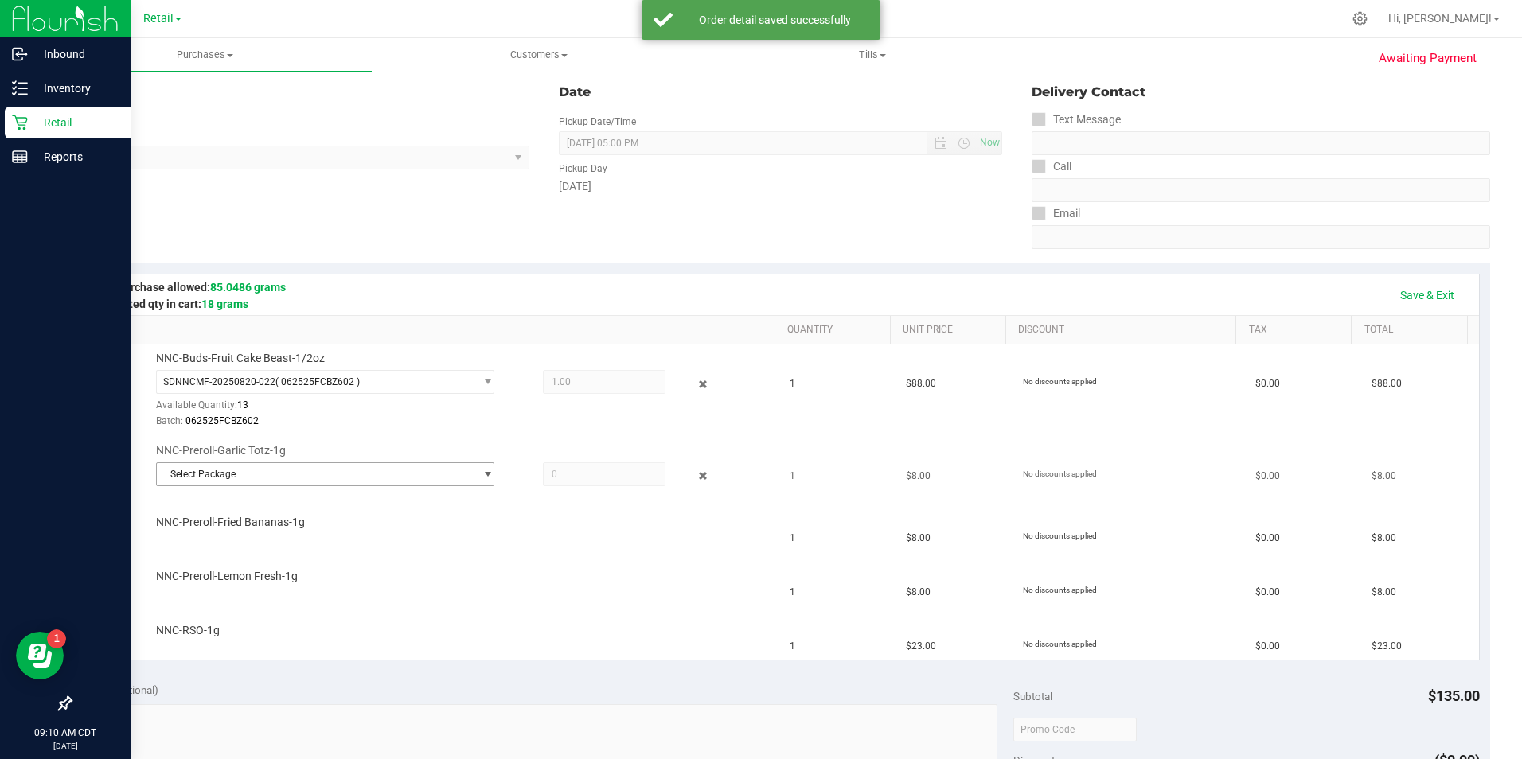
click at [199, 470] on span "Select Package" at bounding box center [316, 474] width 318 height 22
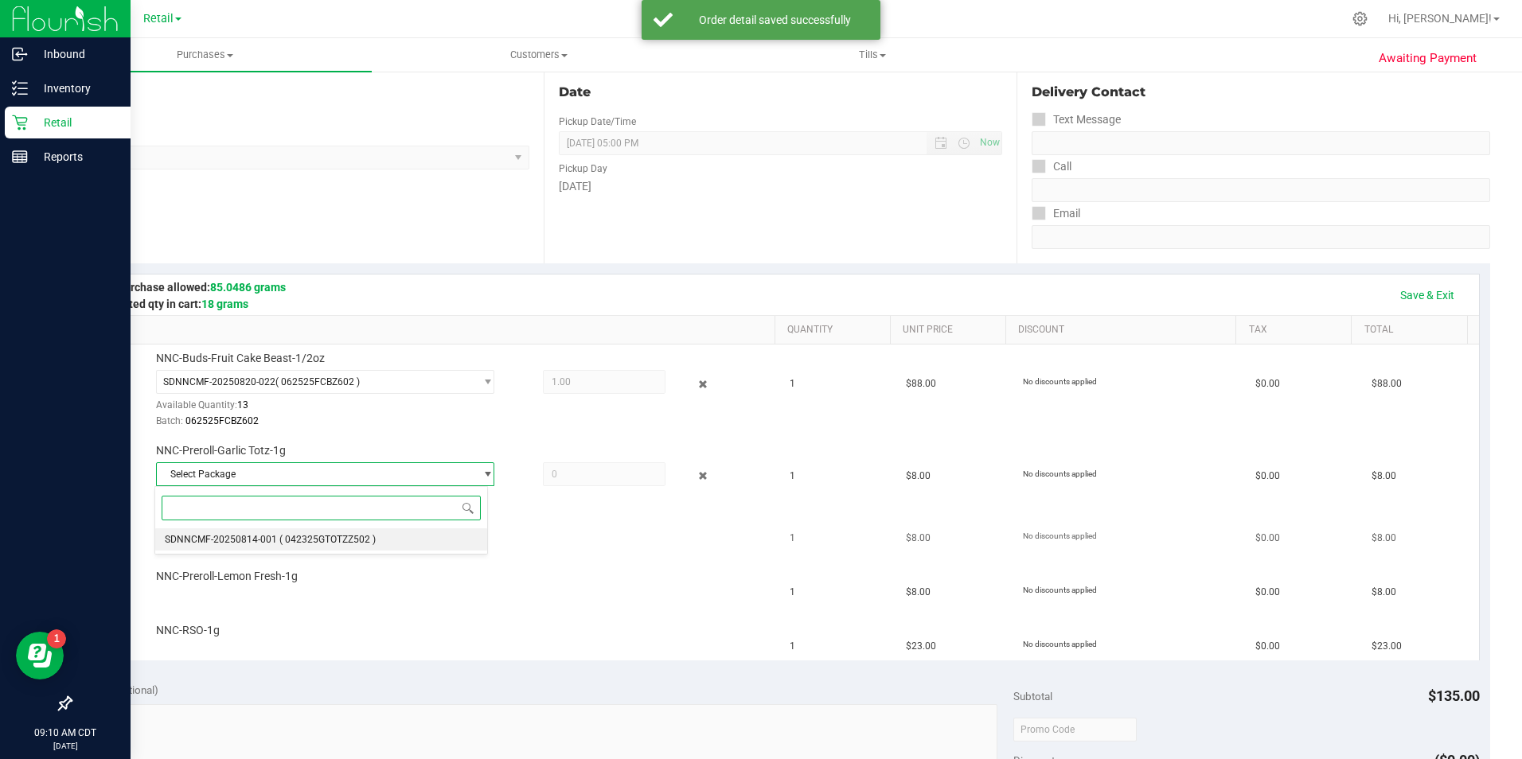
drag, startPoint x: 210, startPoint y: 544, endPoint x: 279, endPoint y: 537, distance: 68.8
click at [211, 544] on span "SDNNCMF-20250814-001" at bounding box center [221, 539] width 112 height 11
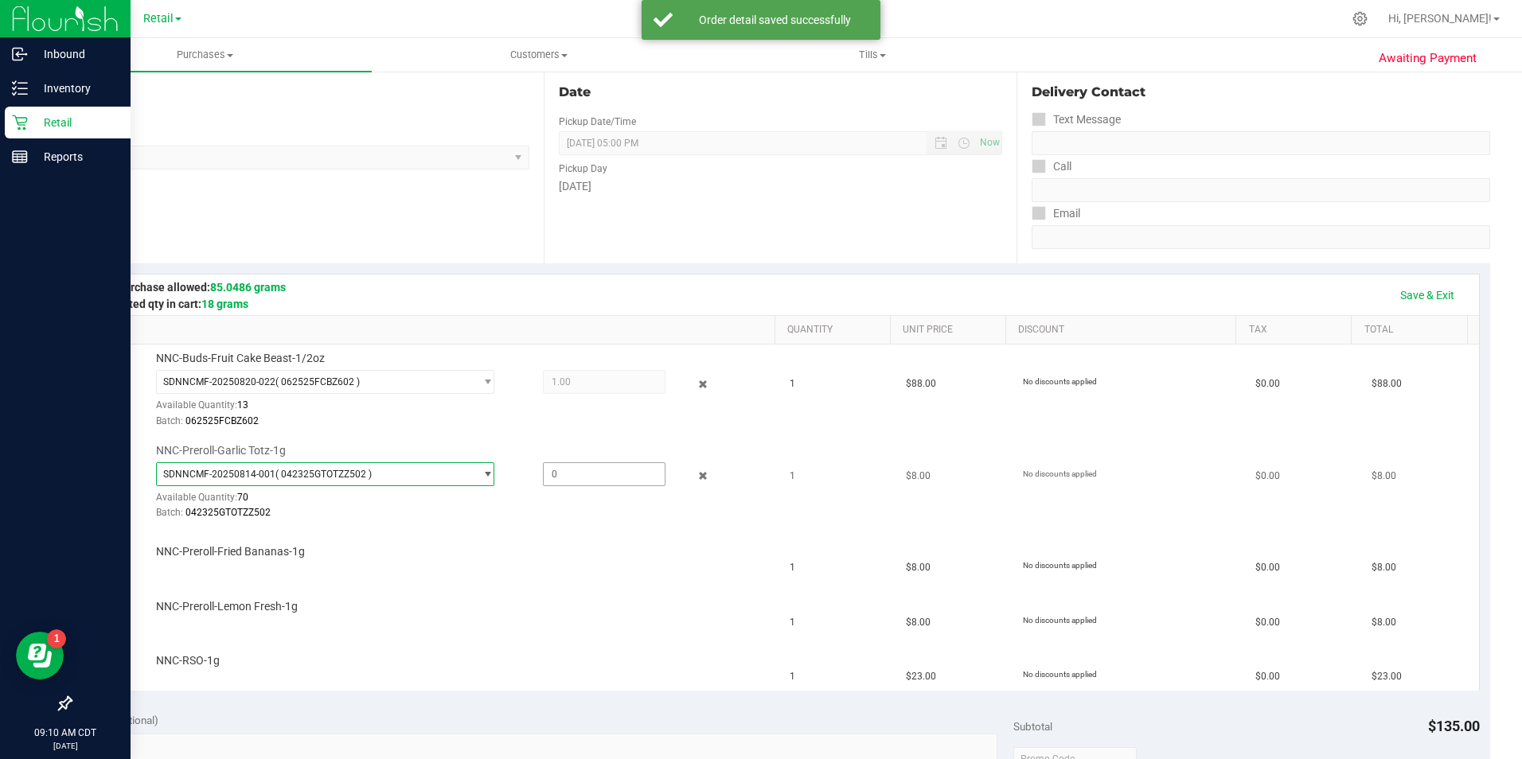
click at [558, 467] on span at bounding box center [604, 474] width 123 height 24
type input "1"
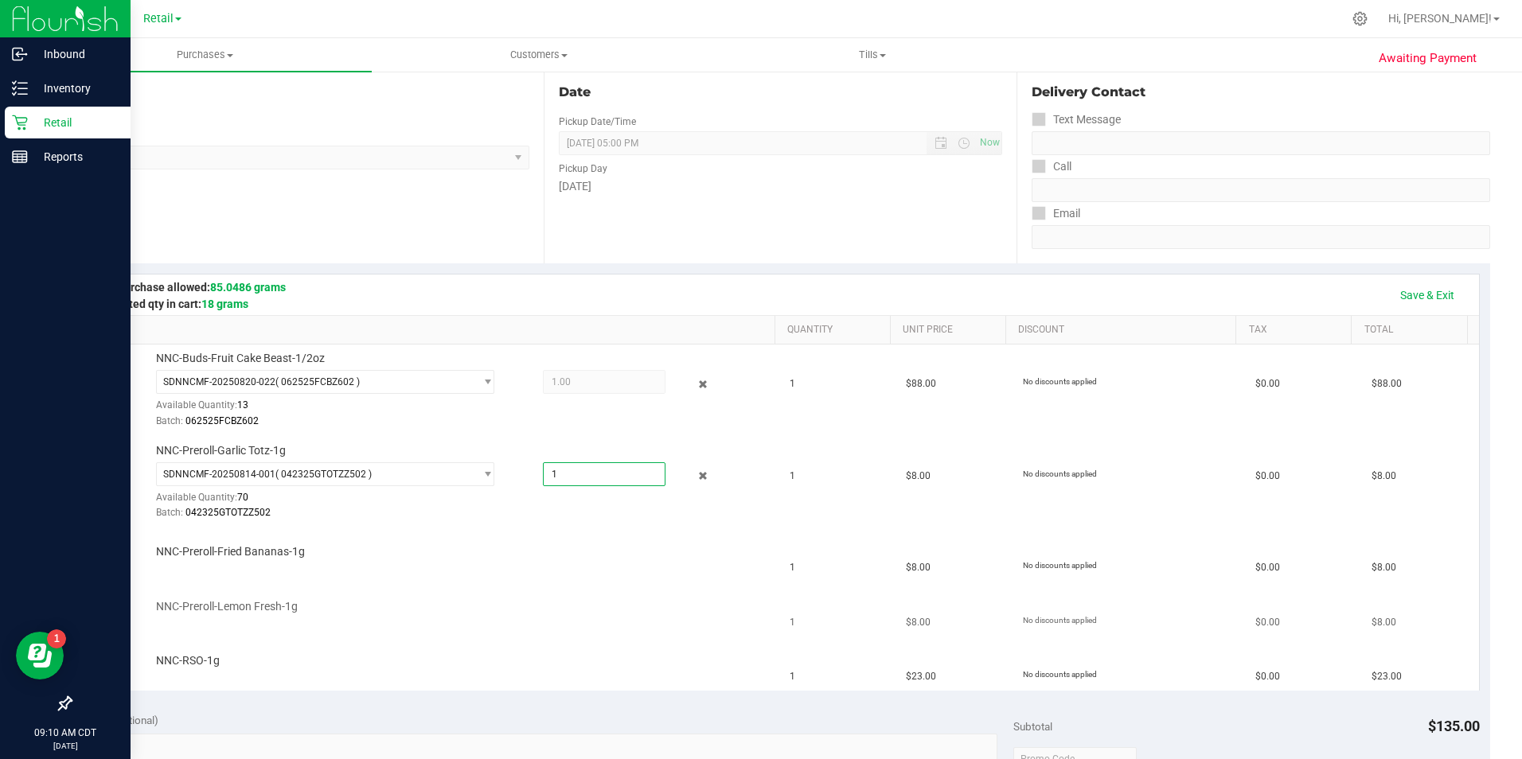
type input "1.0000"
drag, startPoint x: 584, startPoint y: 613, endPoint x: 574, endPoint y: 613, distance: 10.3
click at [581, 613] on div "NNC-Preroll-Lemon Fresh-1g" at bounding box center [457, 607] width 619 height 16
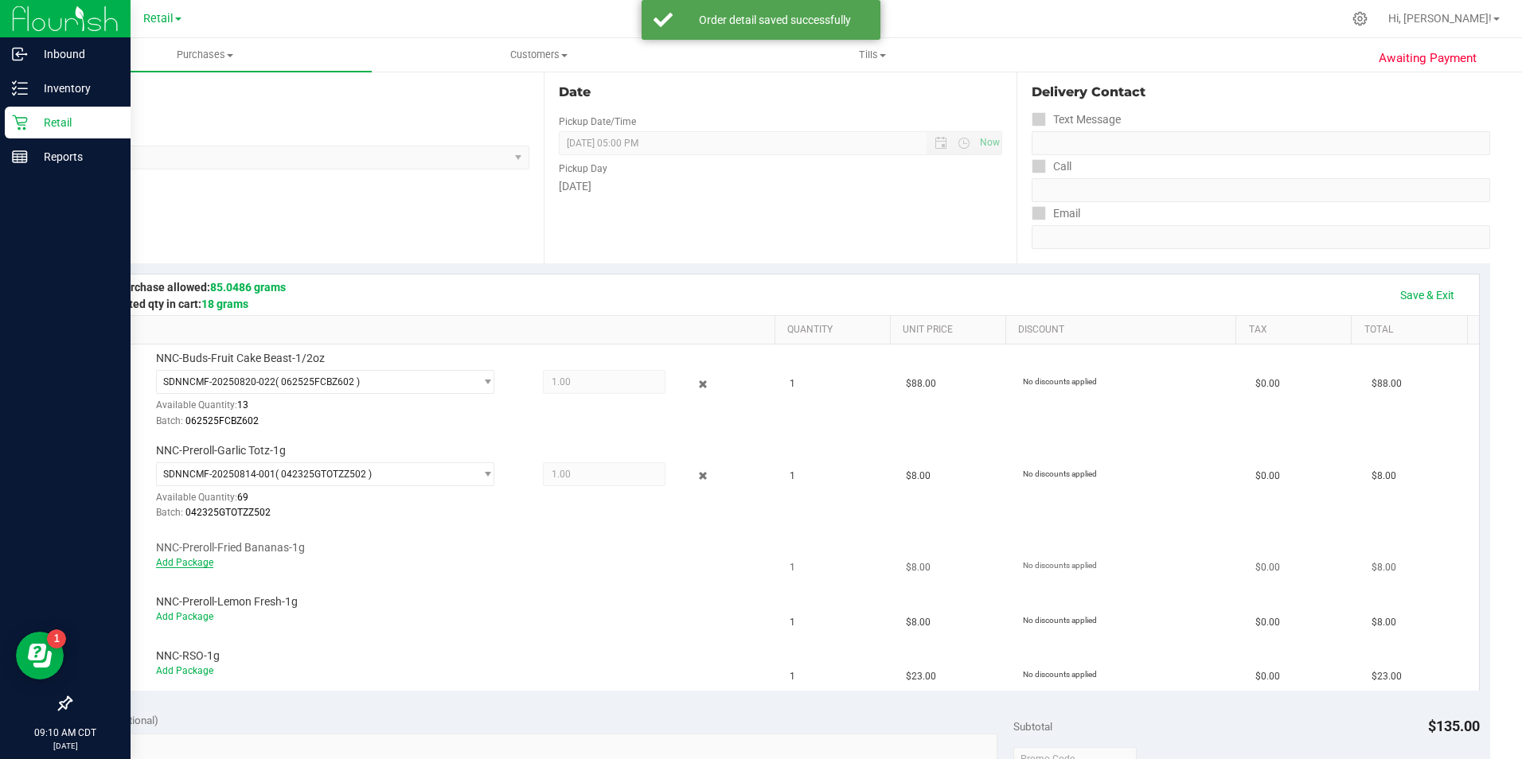
click at [205, 561] on link "Add Package" at bounding box center [184, 562] width 57 height 11
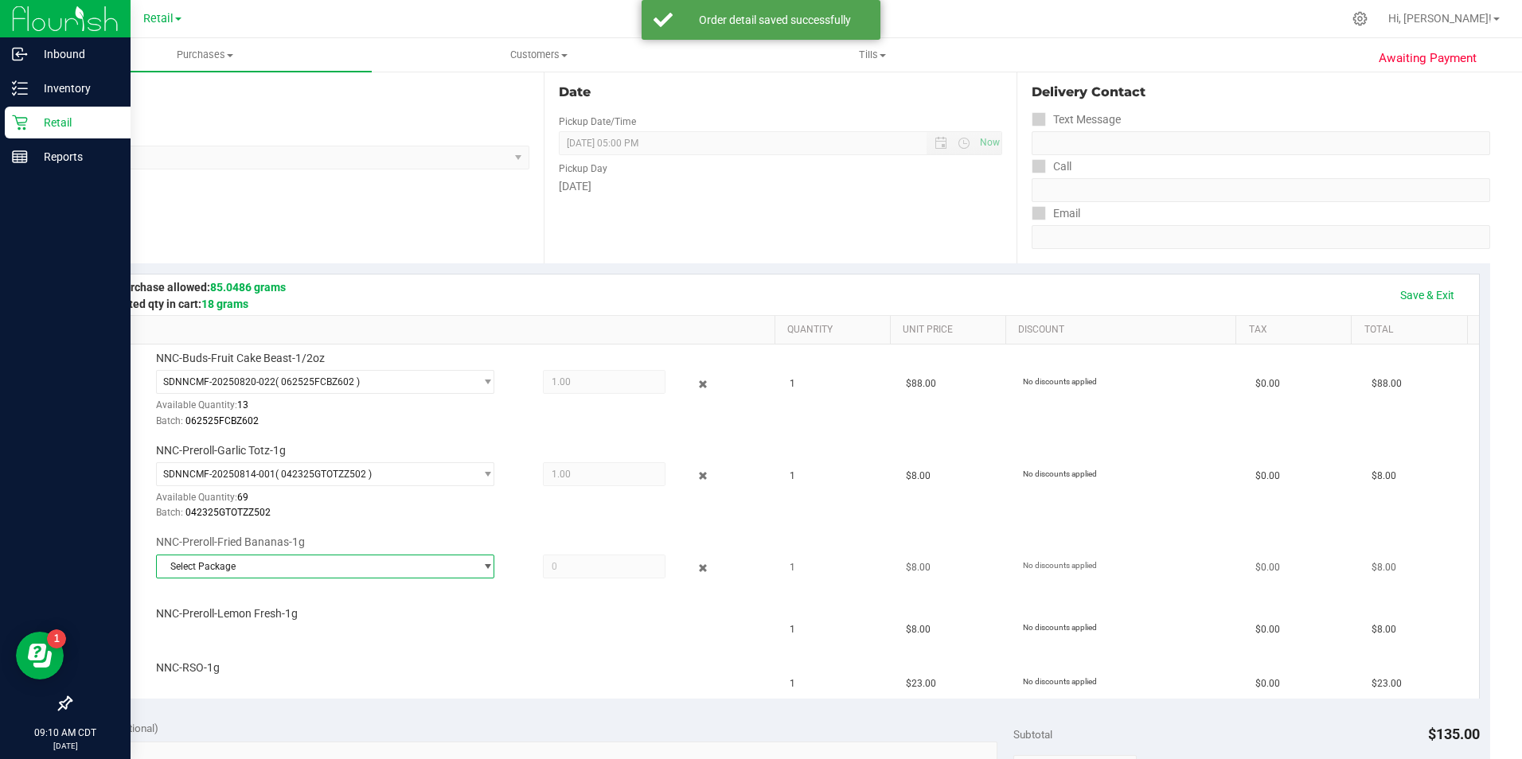
click at [241, 569] on span "Select Package" at bounding box center [316, 567] width 318 height 22
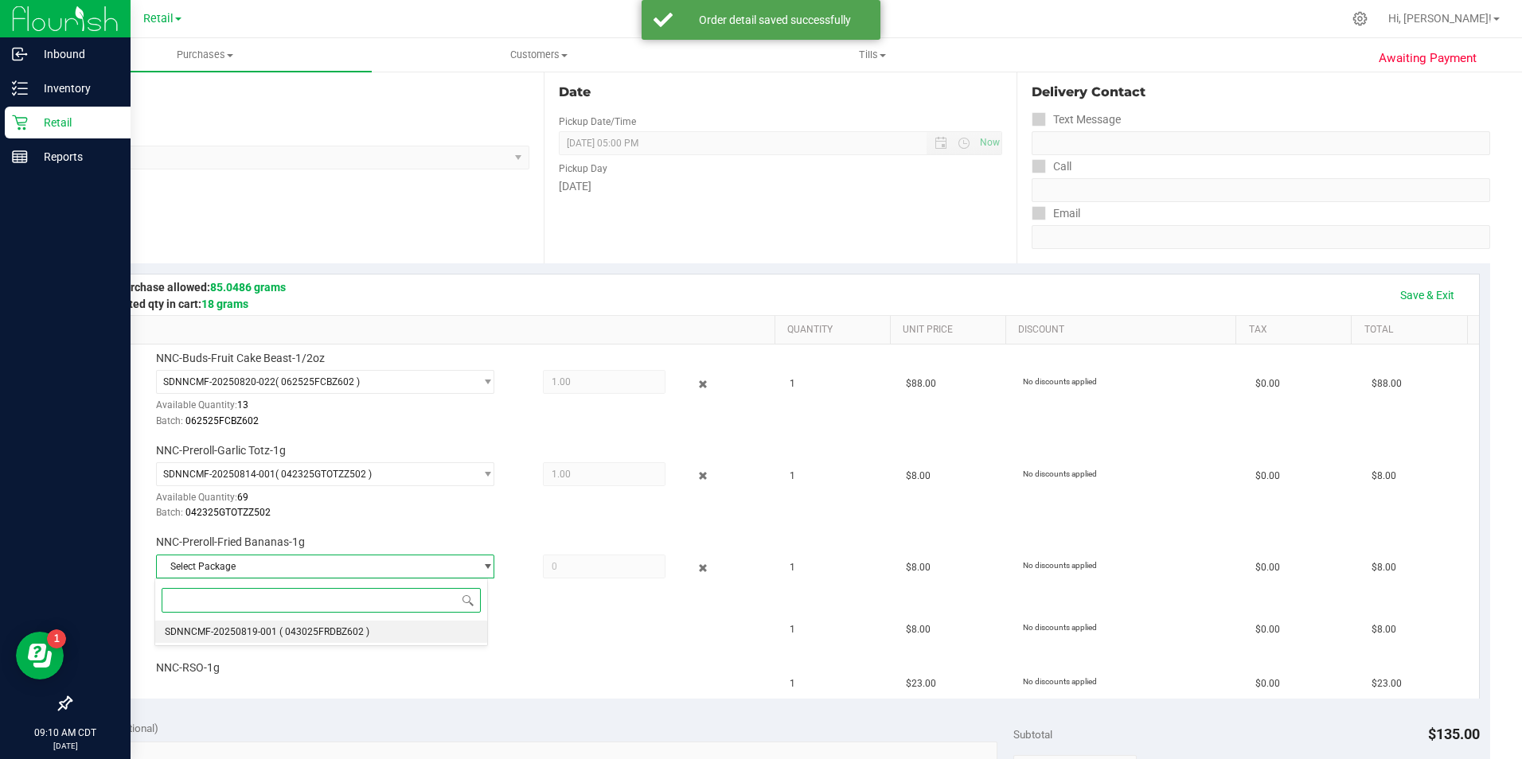
click at [239, 635] on span "SDNNCMF-20250819-001" at bounding box center [221, 631] width 112 height 11
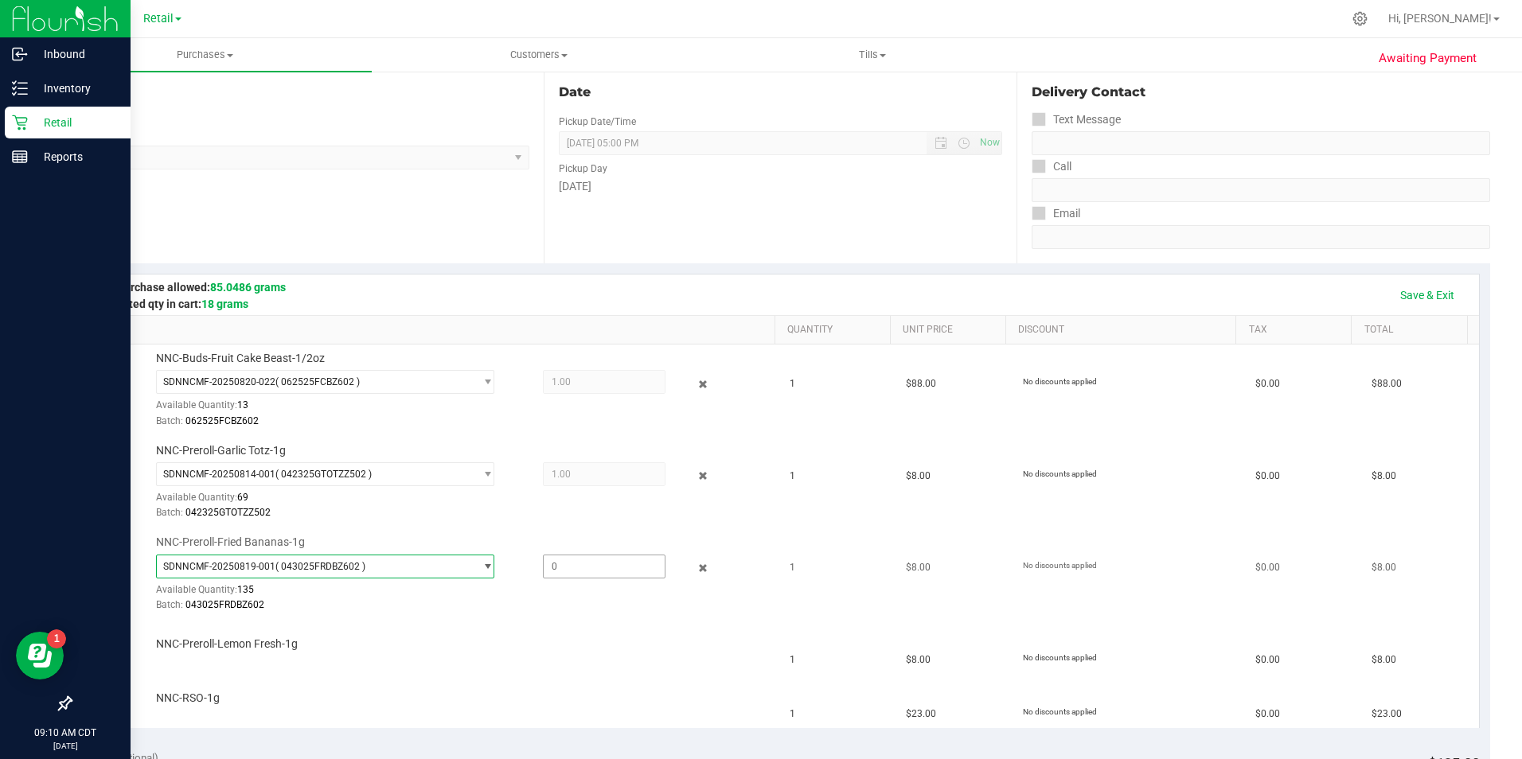
click at [572, 556] on span at bounding box center [604, 567] width 123 height 24
type input "1"
type input "1.0000"
click at [478, 675] on td "NNC-RSO-1g" at bounding box center [431, 701] width 699 height 53
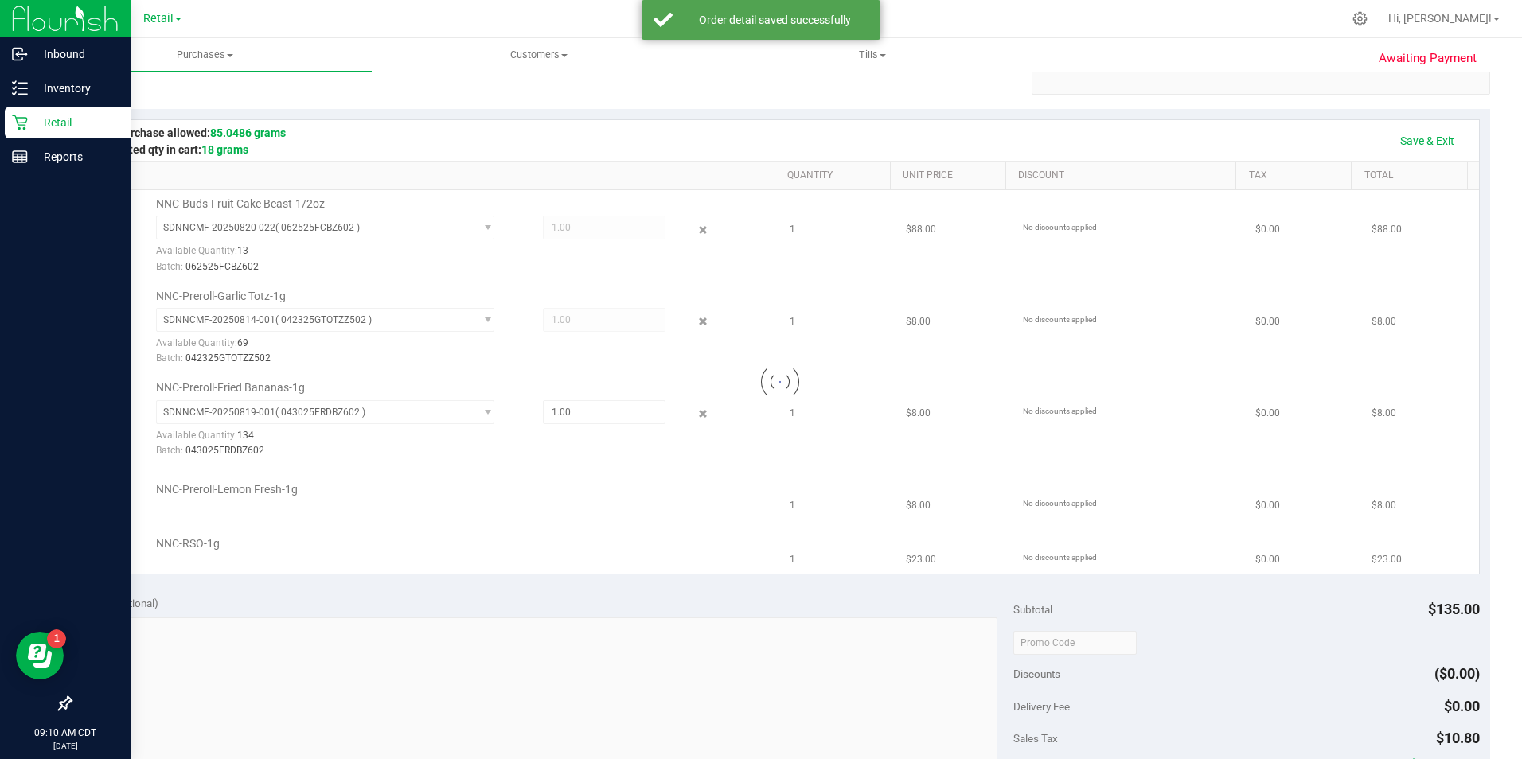
scroll to position [318, 0]
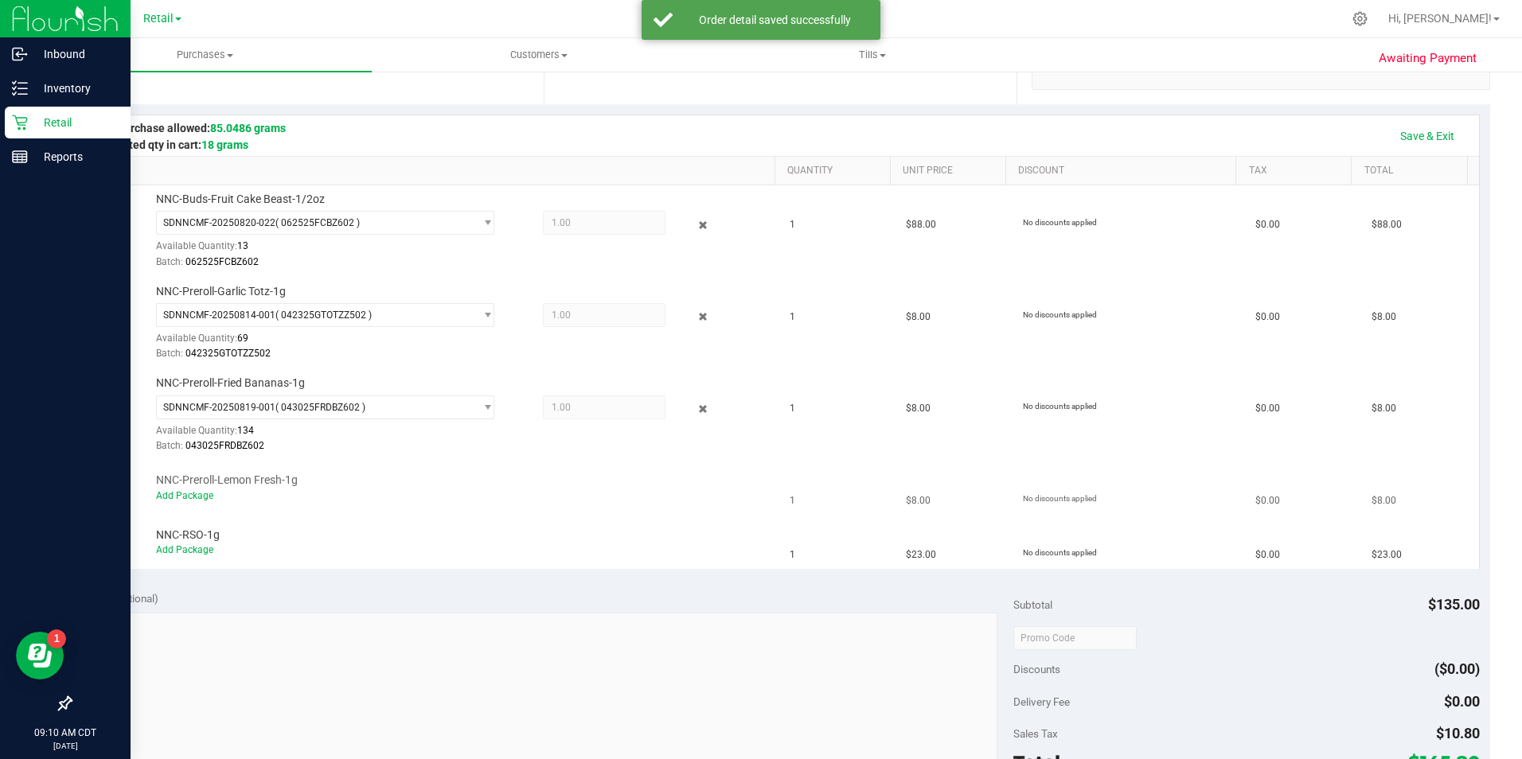
click at [194, 502] on div "Add Package" at bounding box center [461, 496] width 611 height 15
click at [194, 501] on div "Add Package" at bounding box center [461, 496] width 611 height 15
drag, startPoint x: 194, startPoint y: 501, endPoint x: 193, endPoint y: 492, distance: 9.7
click at [193, 492] on link "Add Package" at bounding box center [184, 495] width 57 height 11
click at [230, 497] on span "Select Package" at bounding box center [316, 499] width 318 height 22
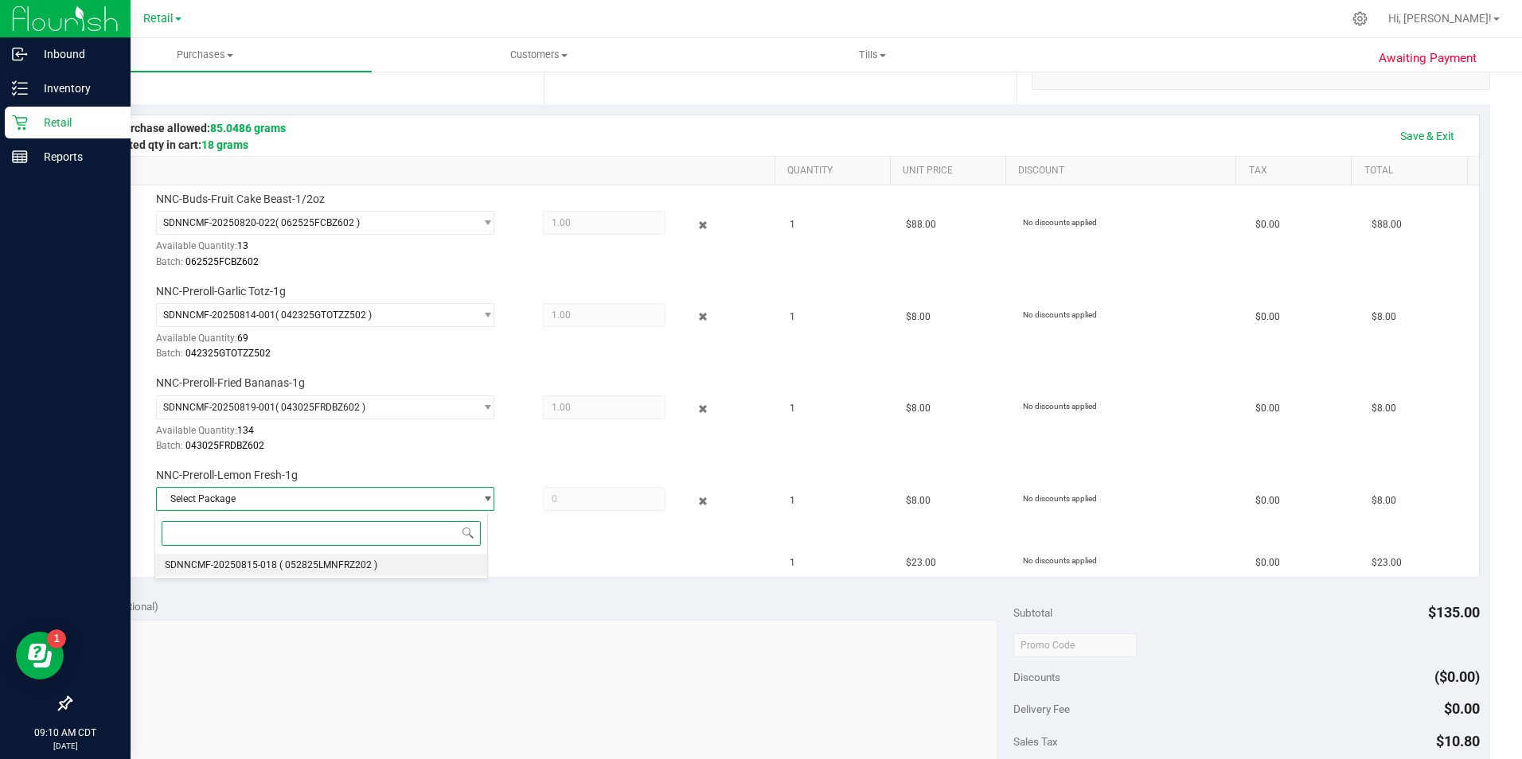
click at [224, 556] on li "SDNNCMF-20250815-018 ( 052825LMNFRZ202 )" at bounding box center [320, 565] width 331 height 22
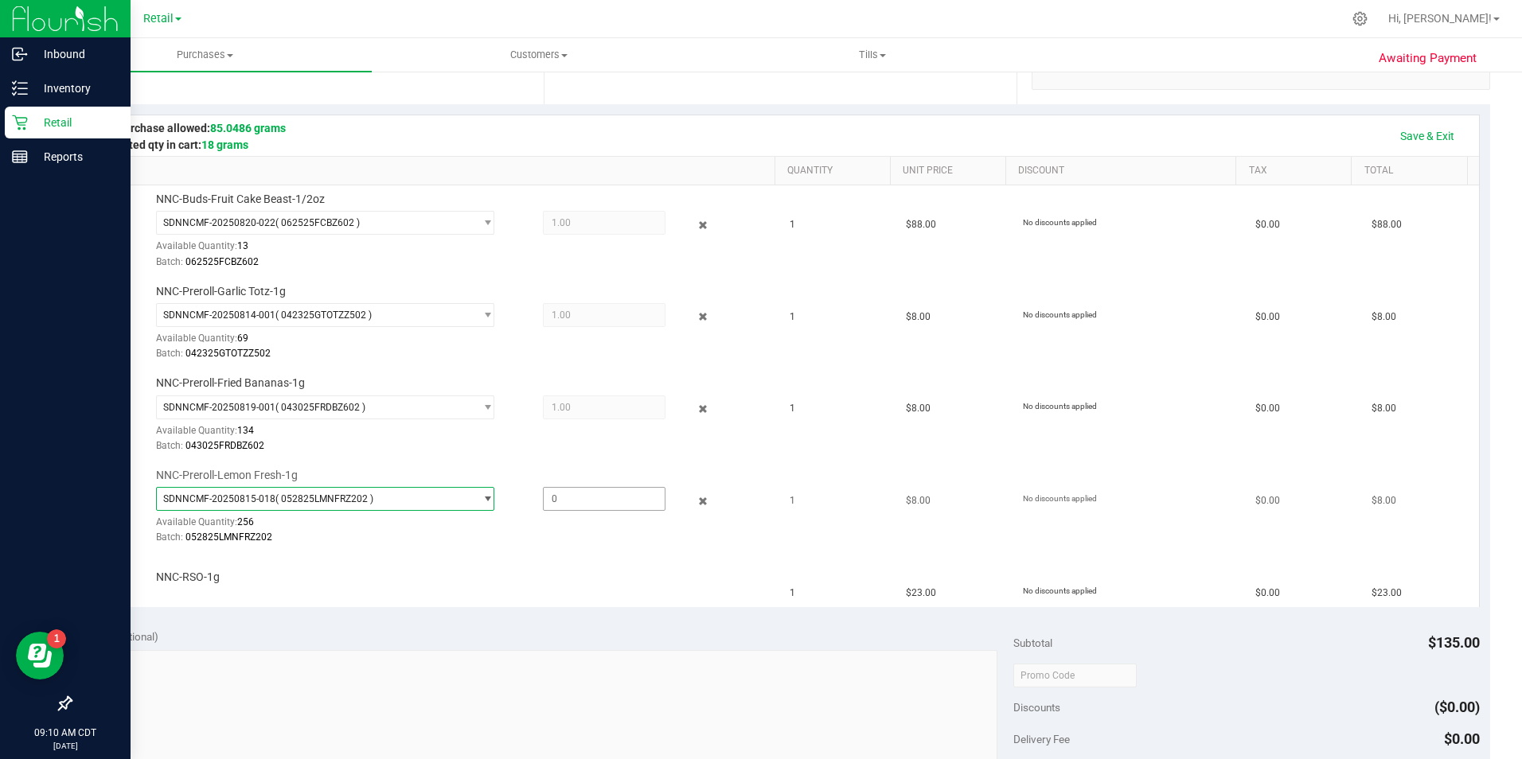
drag, startPoint x: 563, startPoint y: 501, endPoint x: 555, endPoint y: 504, distance: 8.3
click at [562, 504] on span at bounding box center [604, 499] width 123 height 24
type input "1"
type input "1.0000"
click at [513, 541] on div "Batch: 052825LMNFRZ202" at bounding box center [461, 537] width 611 height 15
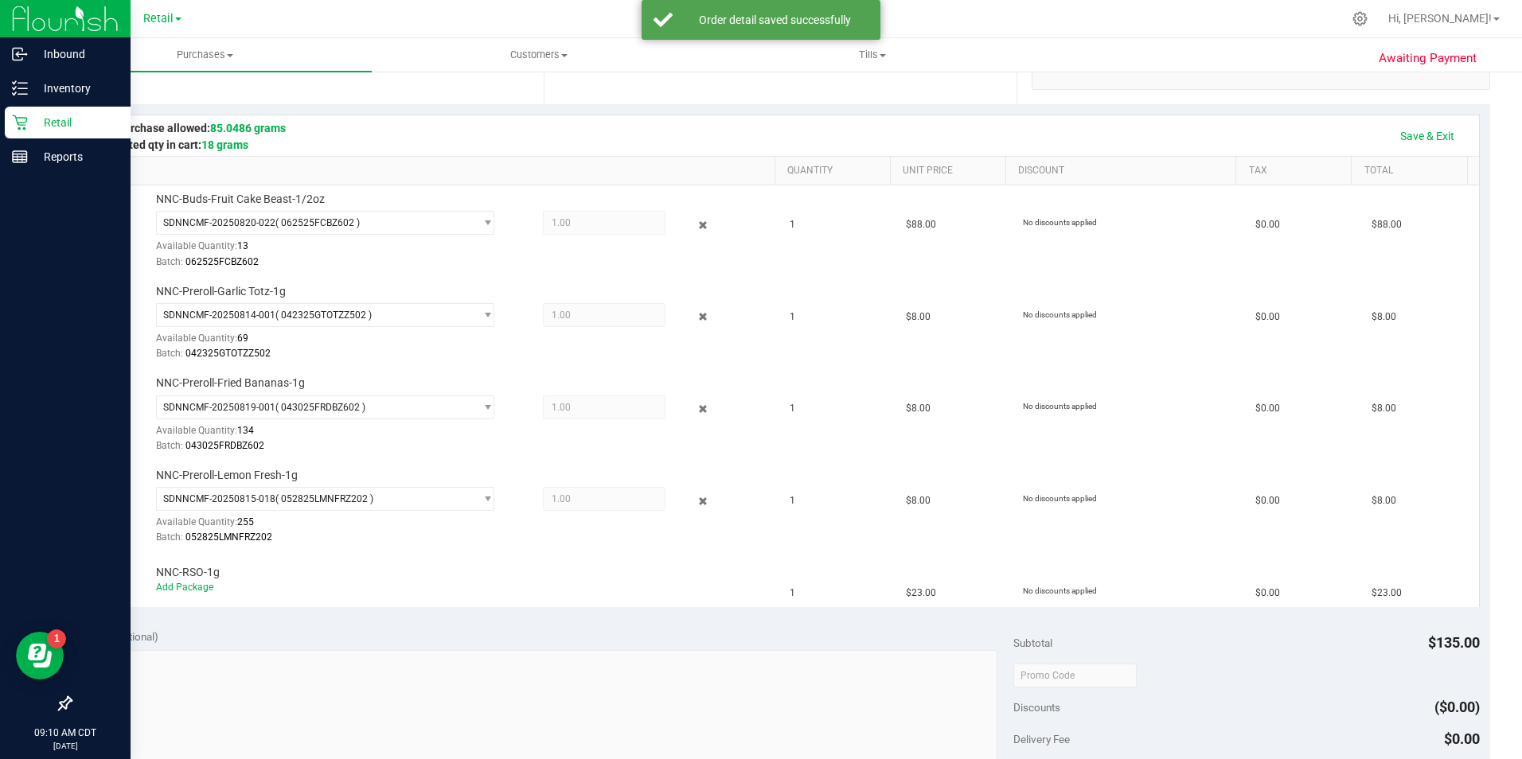
scroll to position [398, 0]
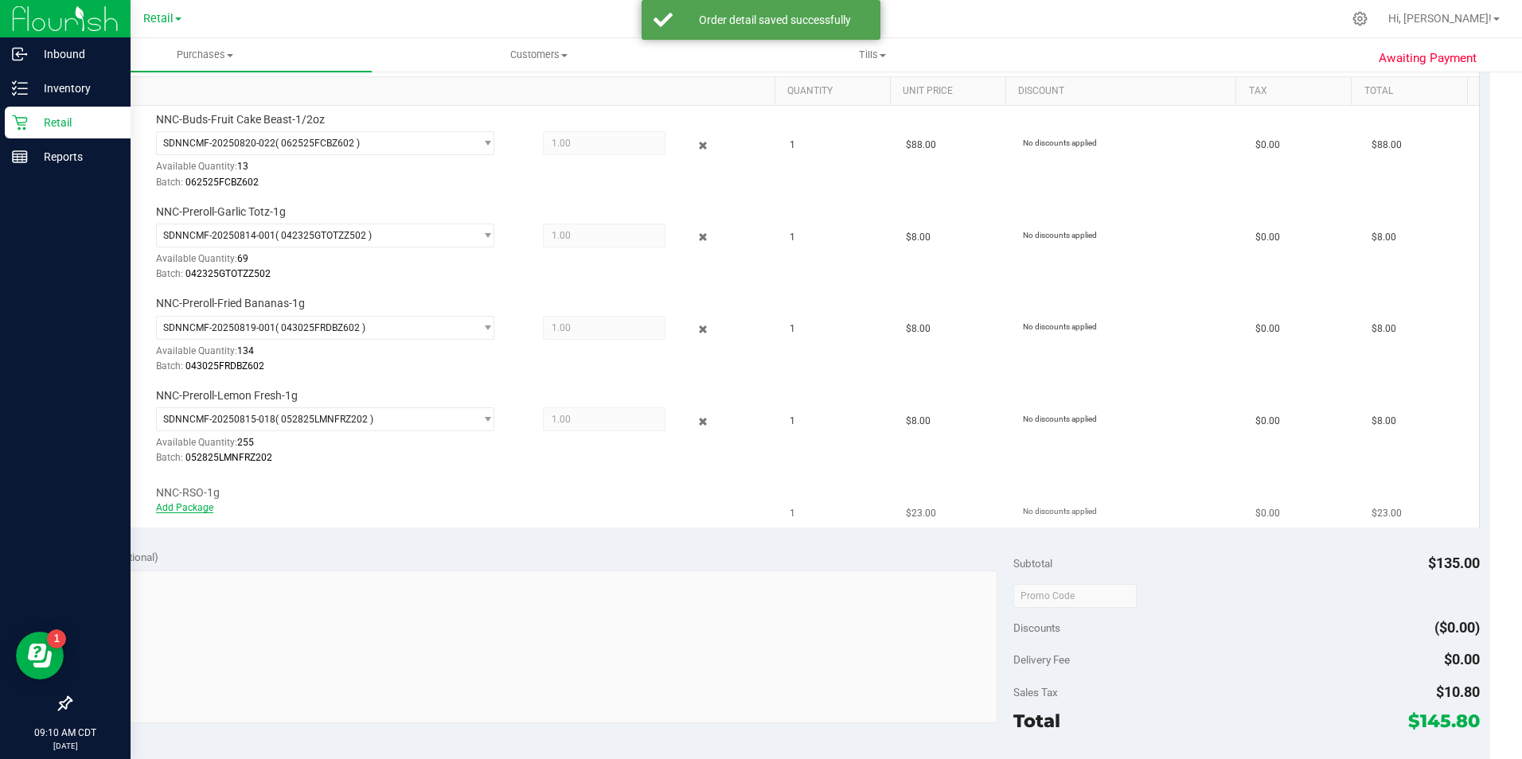
click at [173, 505] on link "Add Package" at bounding box center [184, 507] width 57 height 11
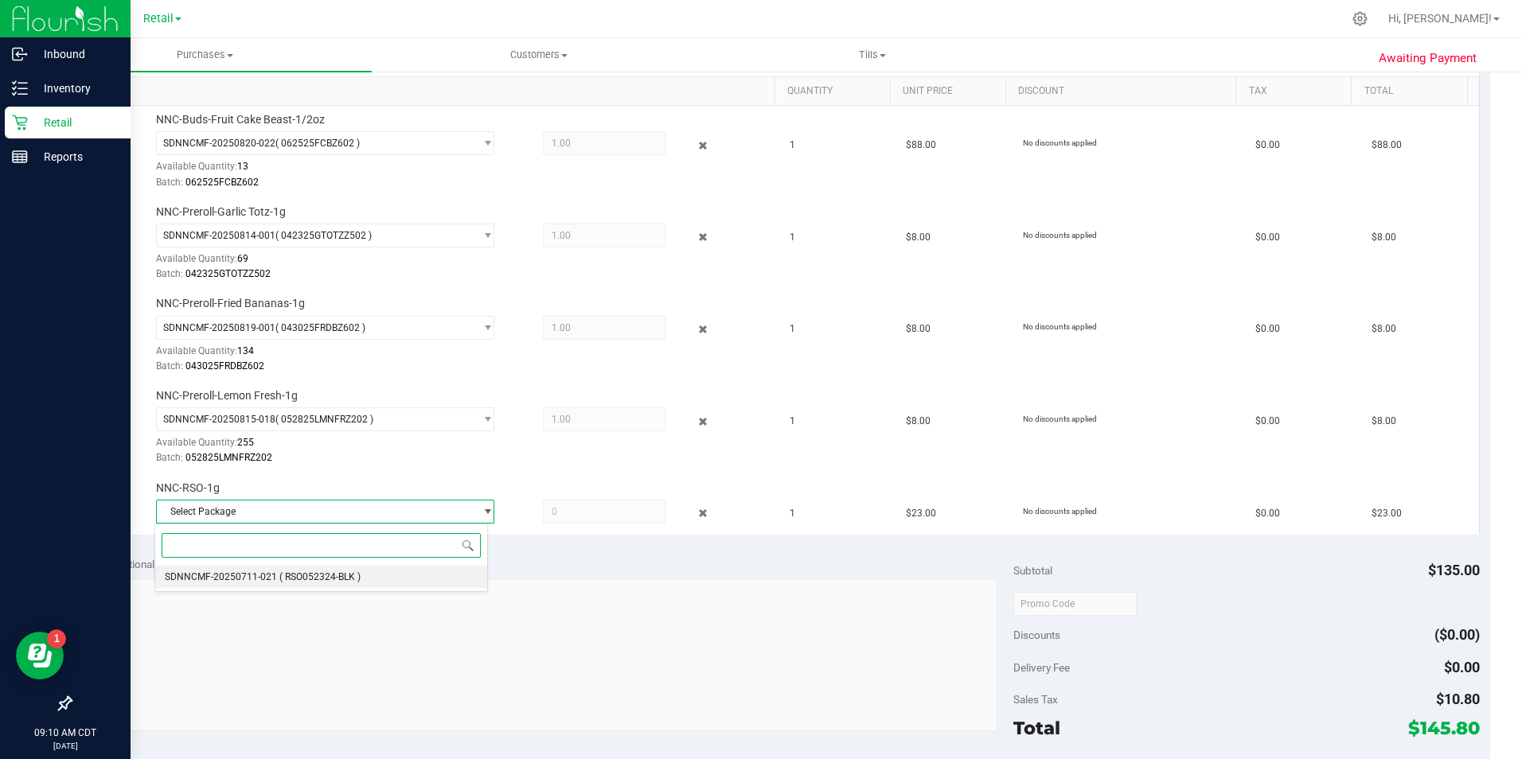
click at [215, 570] on li "SDNNCMF-20250711-021 ( RSO052324-BLK )" at bounding box center [320, 577] width 331 height 22
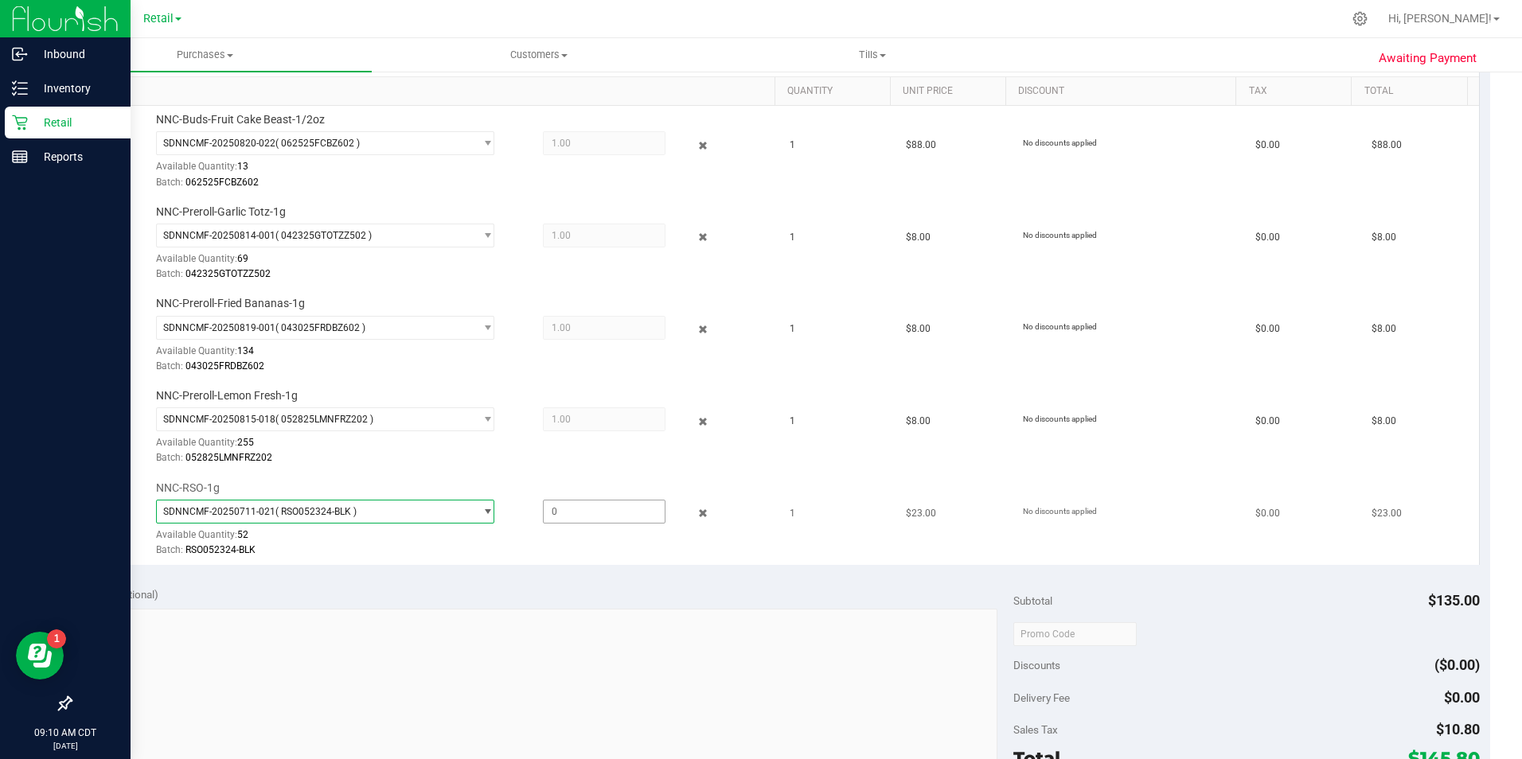
click at [562, 511] on span at bounding box center [604, 512] width 123 height 24
type input "1"
type input "1.0000"
click at [636, 537] on div "SDNNCMF-20250711-021 ( RSO052324-BLK ) SDNNCMF-20250711-021 Available Quantity:…" at bounding box center [461, 529] width 611 height 58
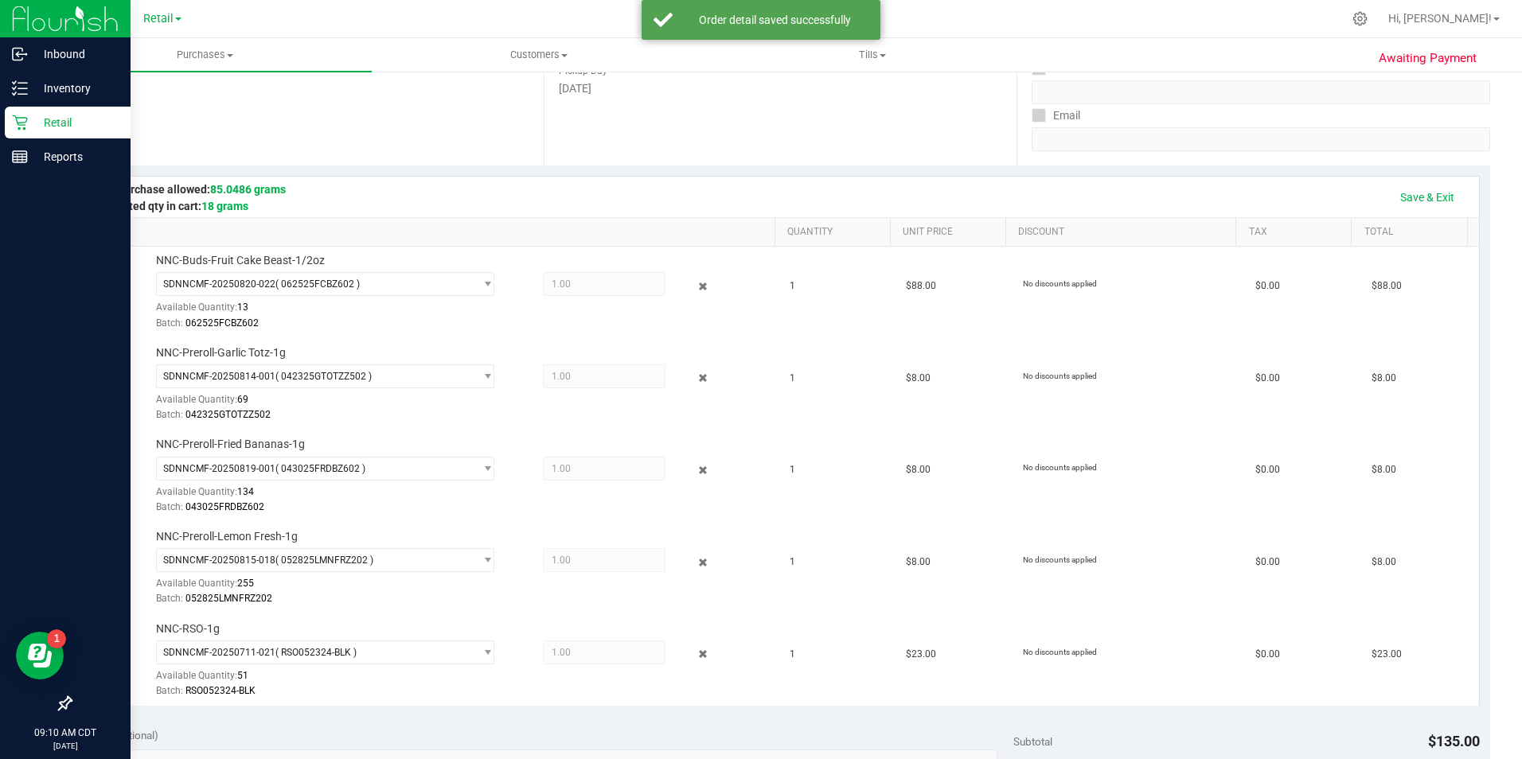
scroll to position [239, 0]
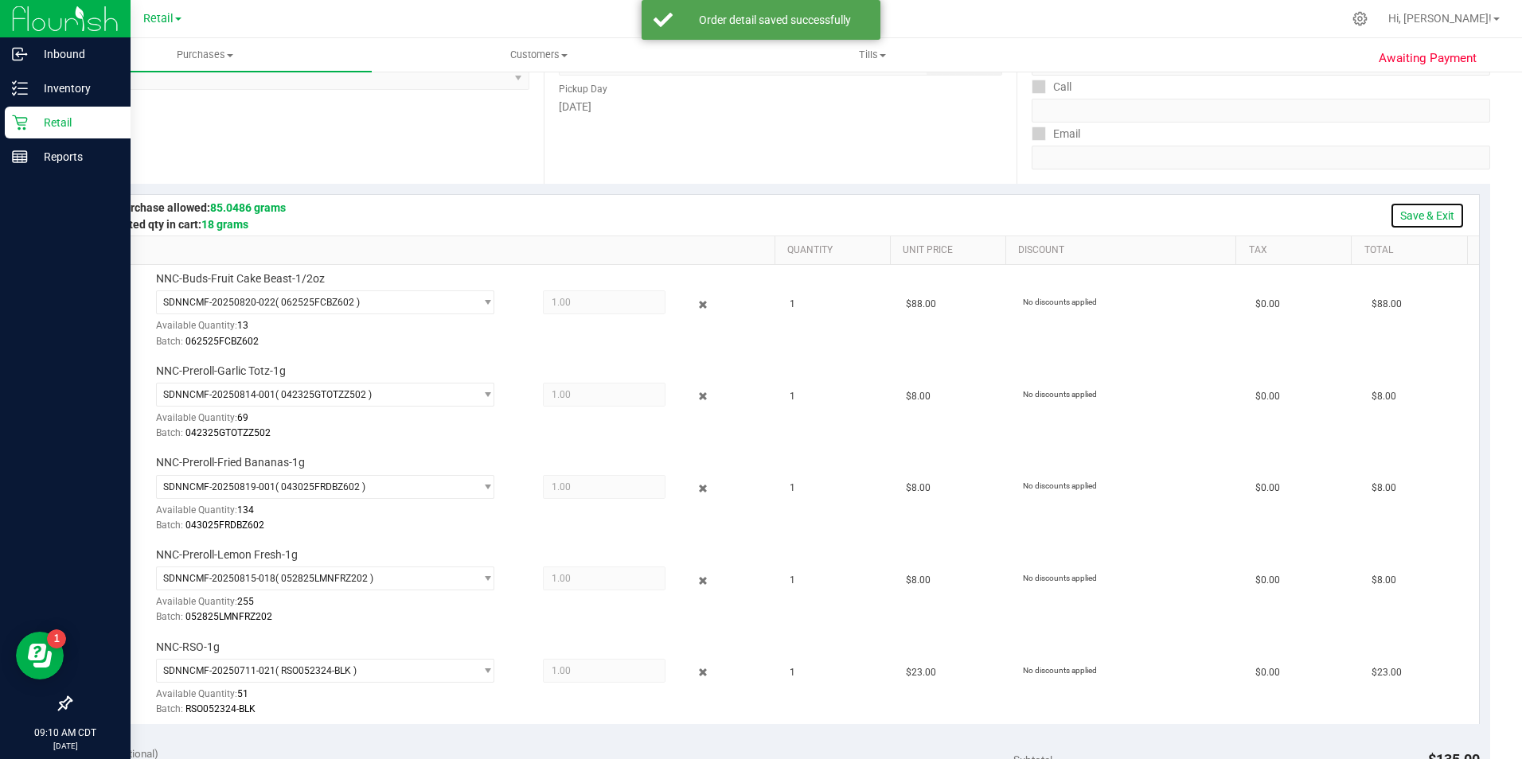
click at [1429, 208] on link "Save & Exit" at bounding box center [1427, 215] width 75 height 27
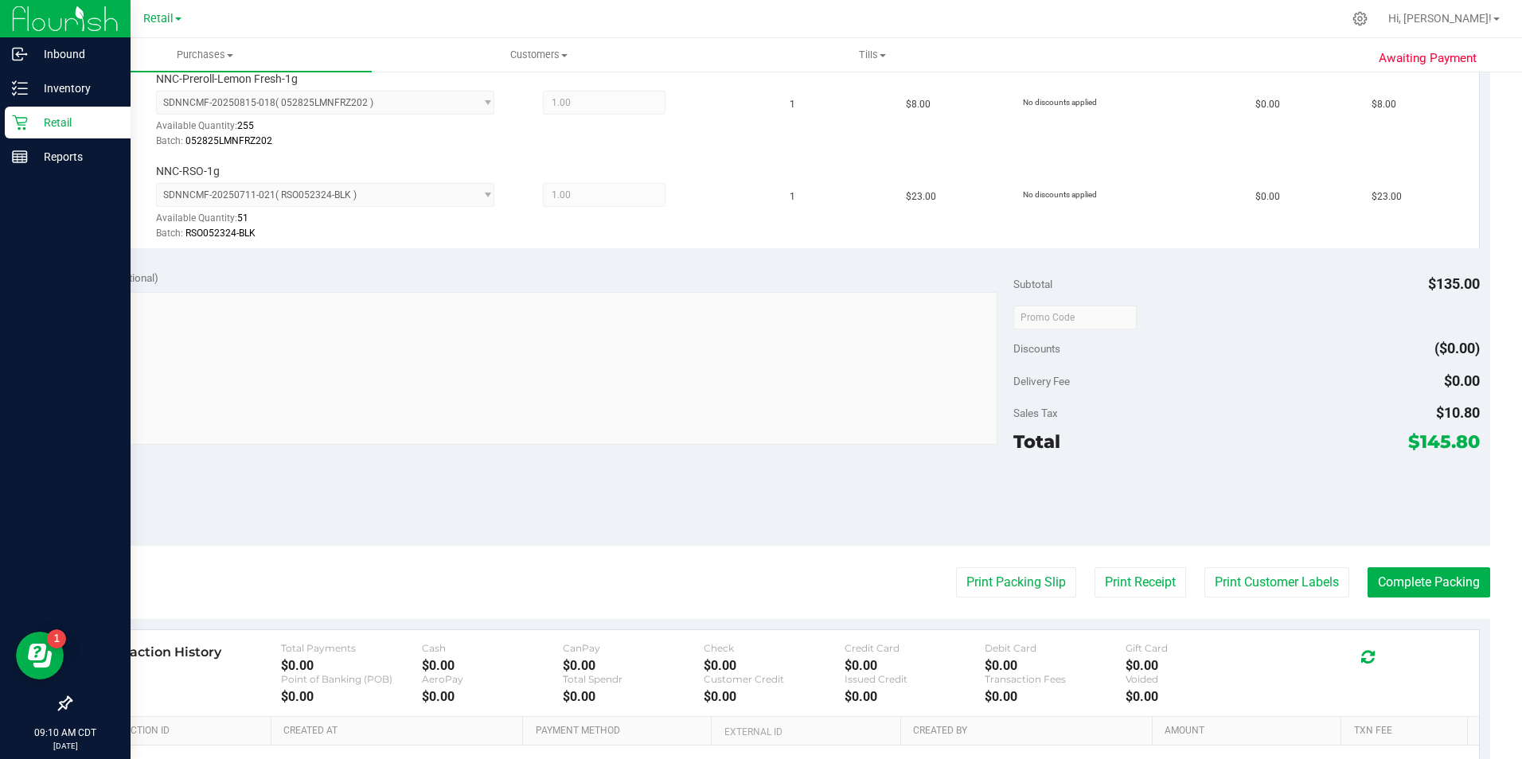
scroll to position [716, 0]
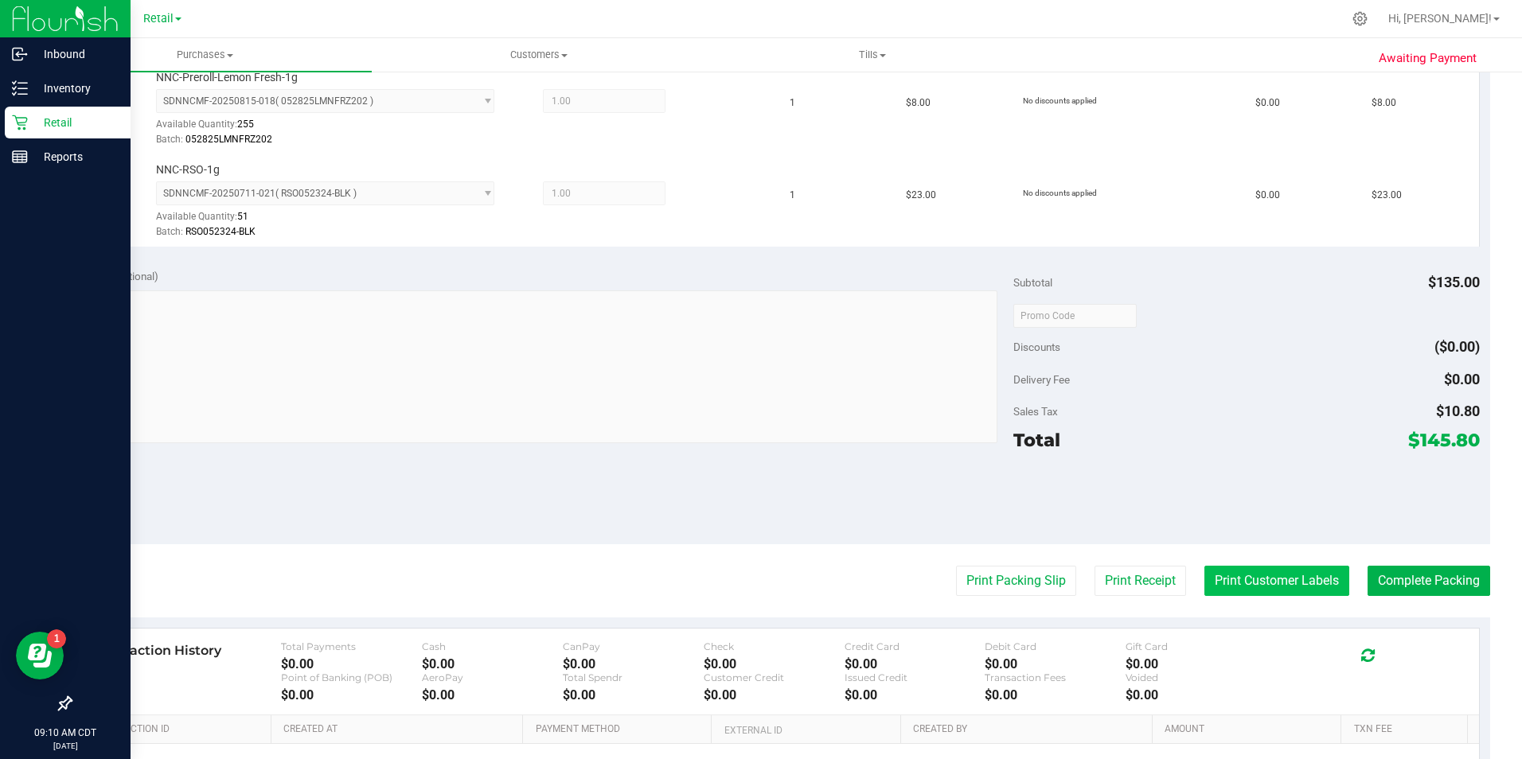
click at [1258, 583] on button "Print Customer Labels" at bounding box center [1276, 581] width 145 height 30
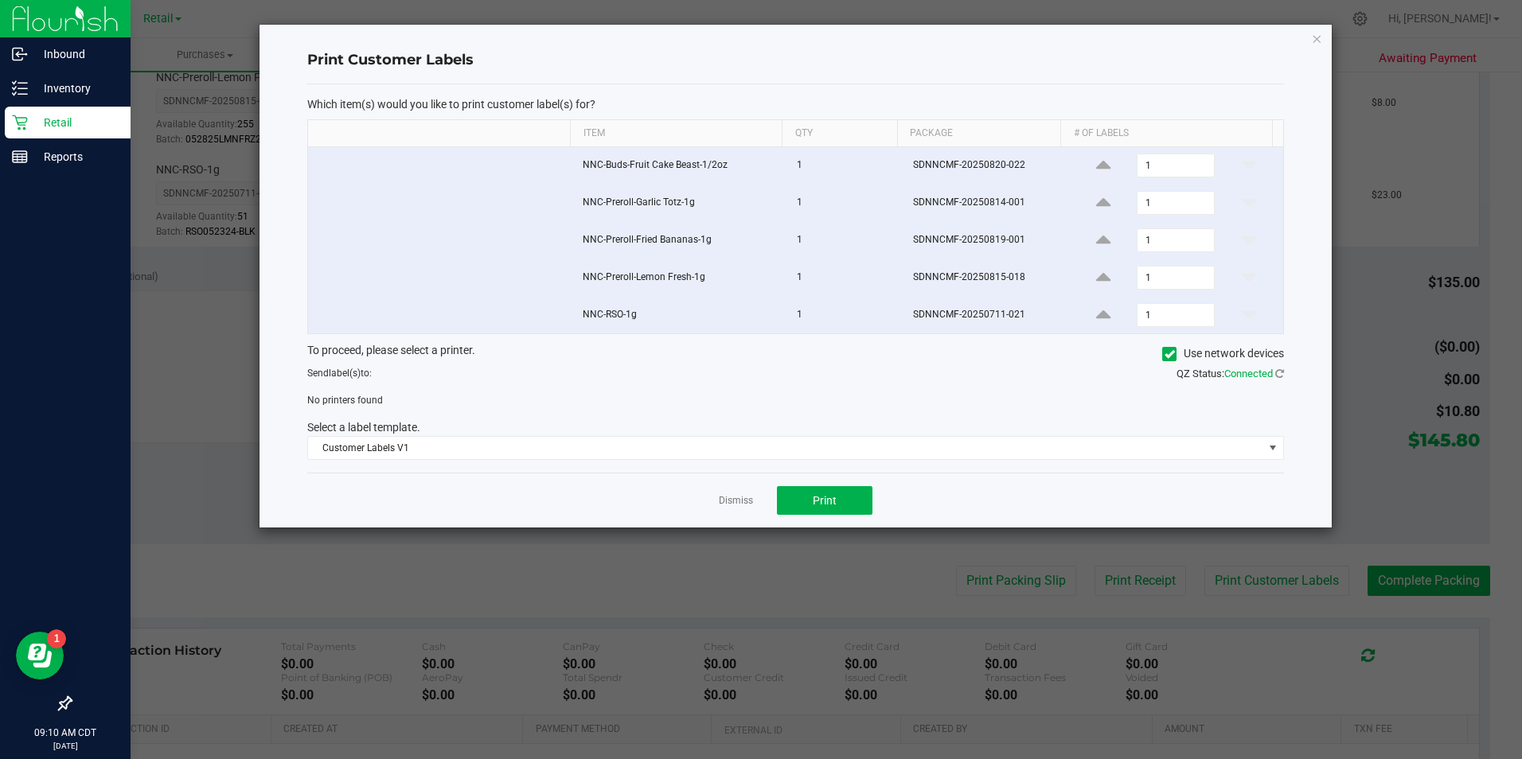
click at [1167, 346] on label "Use network devices" at bounding box center [1223, 353] width 122 height 17
click at [0, 0] on input "Use network devices" at bounding box center [0, 0] width 0 height 0
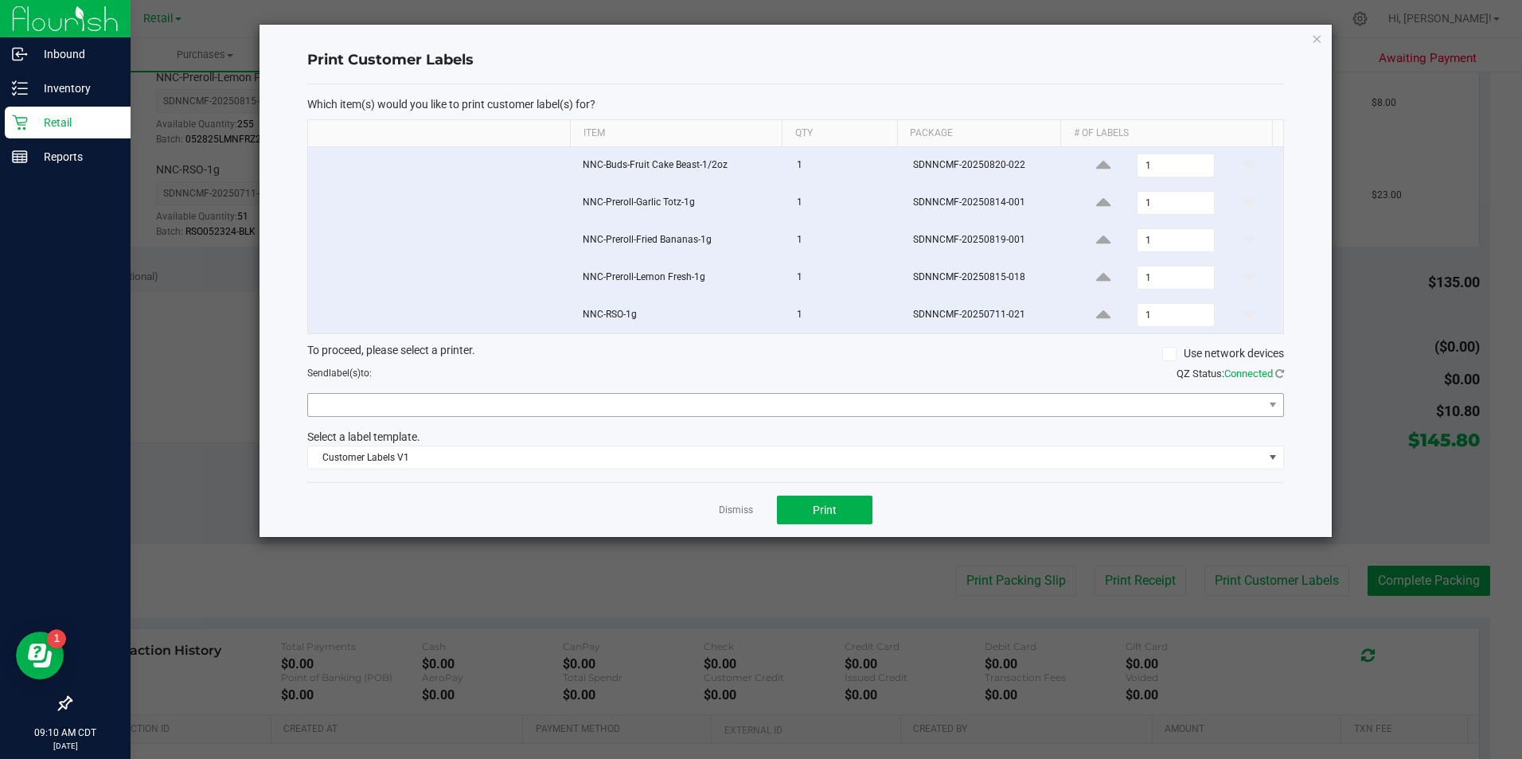
drag, startPoint x: 1018, startPoint y: 390, endPoint x: 1016, endPoint y: 403, distance: 13.0
click at [1018, 393] on div "To proceed, please select a printer. Use network devices Send label(s) to: QZ S…" at bounding box center [795, 406] width 977 height 128
drag, startPoint x: 1013, startPoint y: 408, endPoint x: 1005, endPoint y: 416, distance: 12.4
click at [1013, 408] on span at bounding box center [785, 405] width 955 height 22
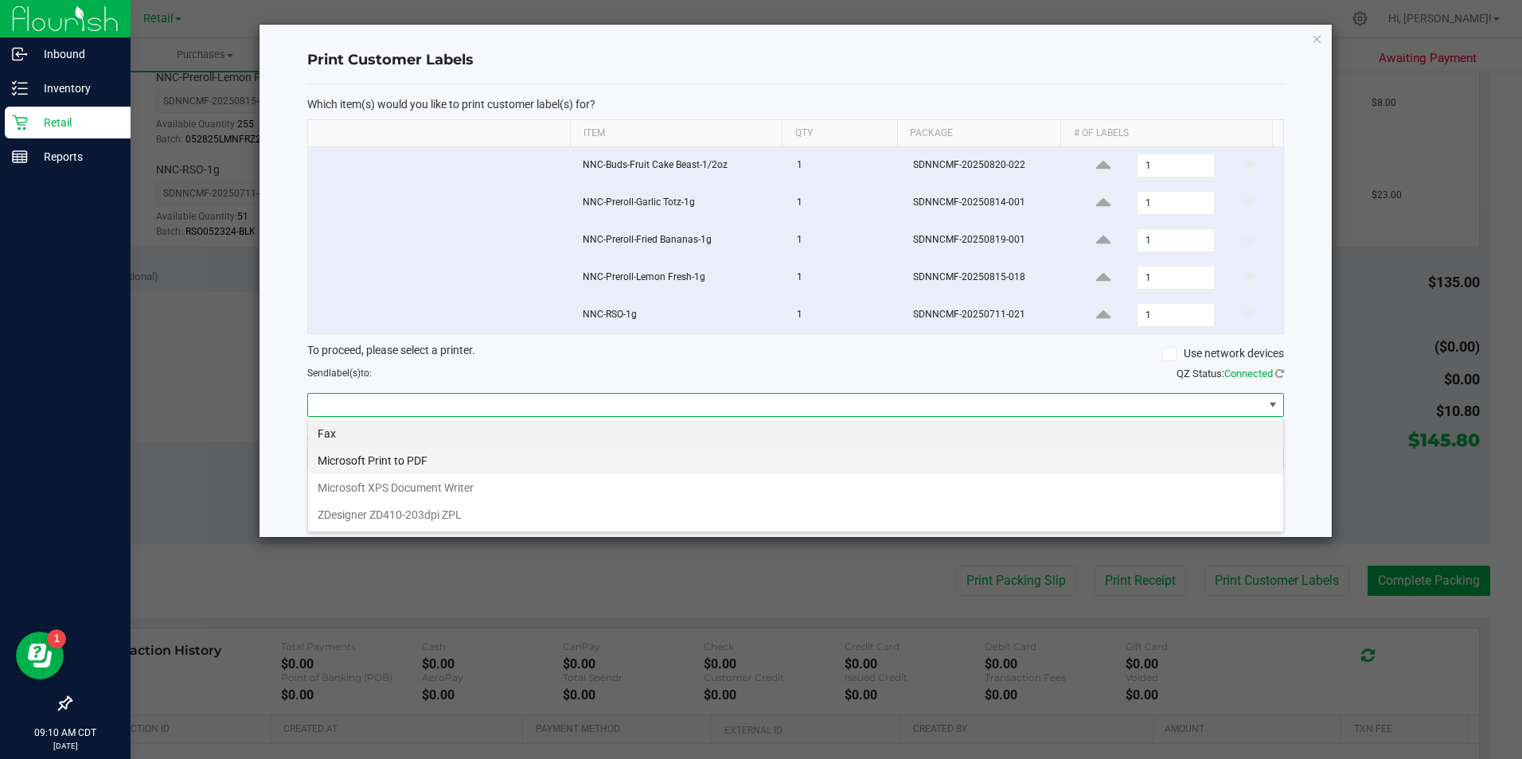
scroll to position [24, 977]
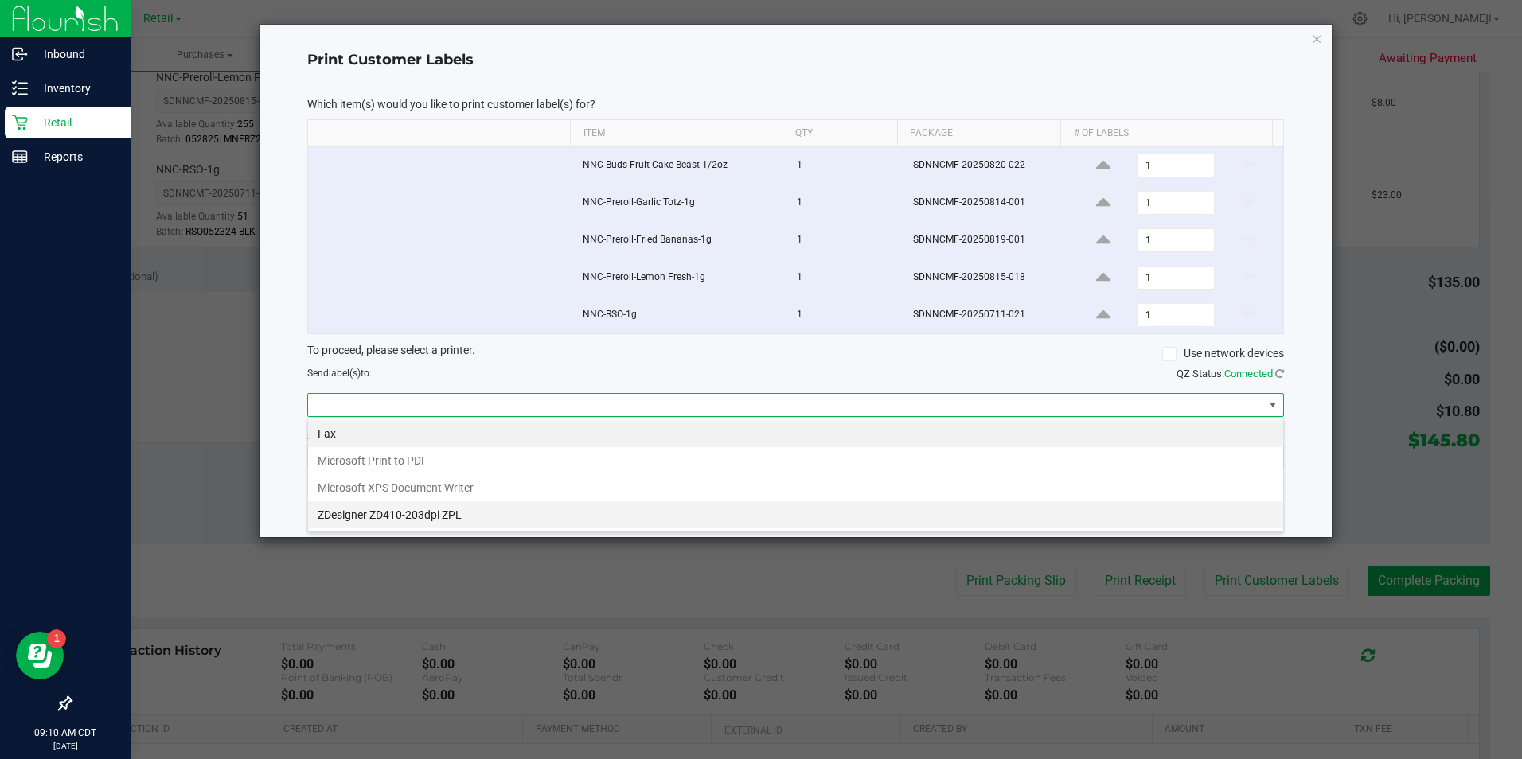
click at [725, 518] on ZPL "ZDesigner ZD410-203dpi ZPL" at bounding box center [795, 514] width 975 height 27
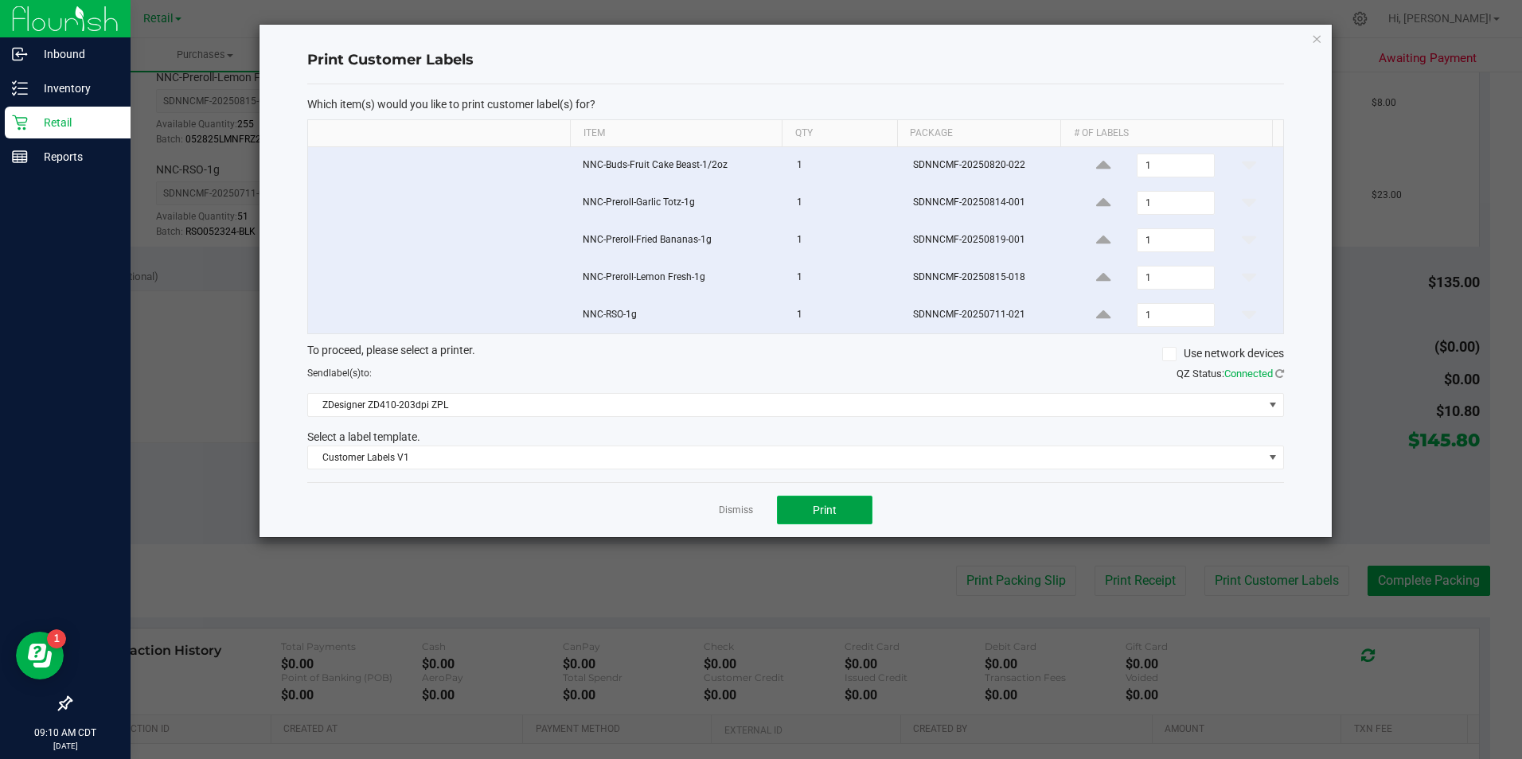
click at [829, 510] on span "Print" at bounding box center [825, 510] width 24 height 13
click at [747, 509] on link "Dismiss" at bounding box center [736, 511] width 34 height 14
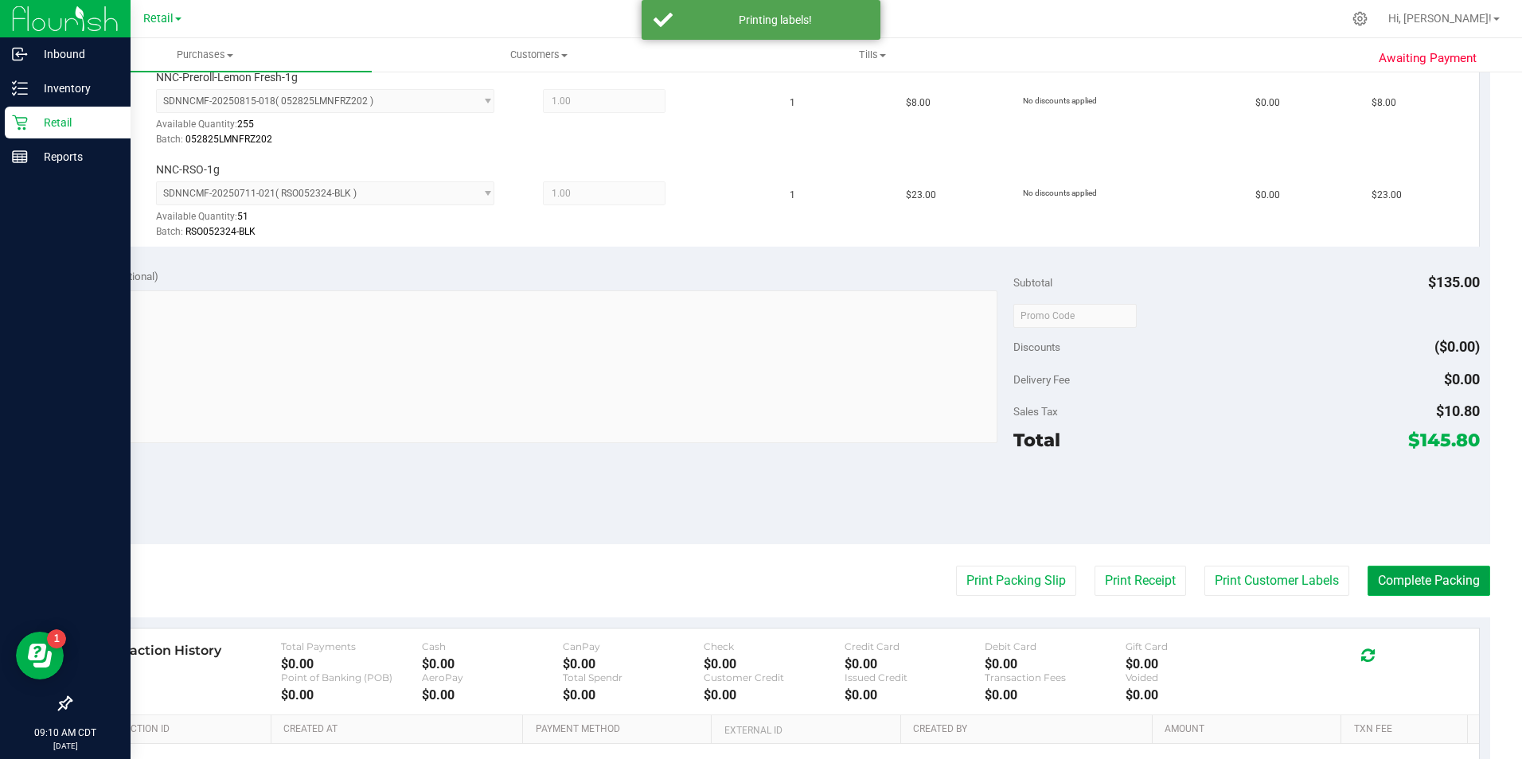
drag, startPoint x: 1431, startPoint y: 572, endPoint x: 1422, endPoint y: 584, distance: 15.3
click at [1430, 573] on button "Complete Packing" at bounding box center [1429, 581] width 123 height 30
